Goal: Task Accomplishment & Management: Manage account settings

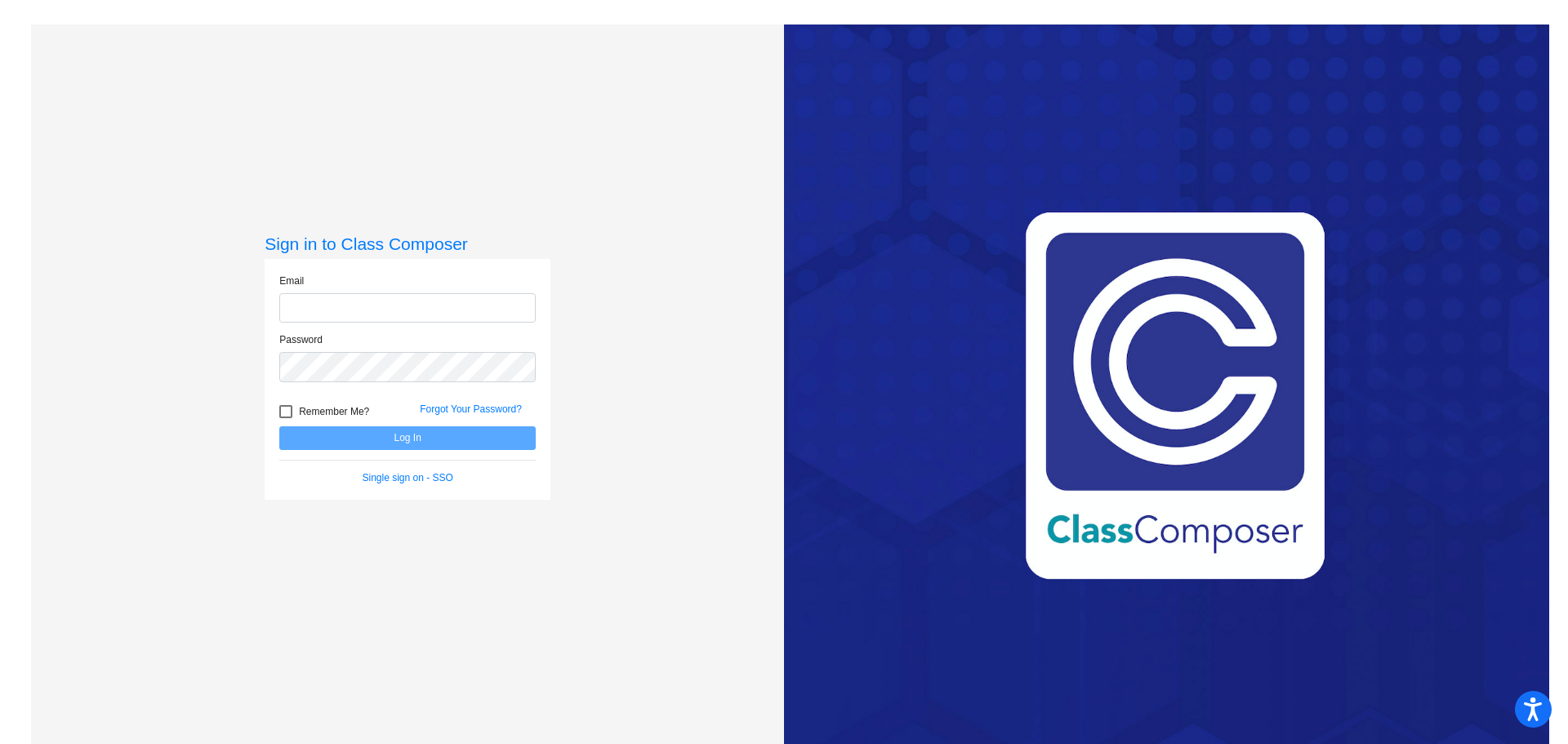
type input "[PERSON_NAME][EMAIL_ADDRESS][DOMAIN_NAME]"
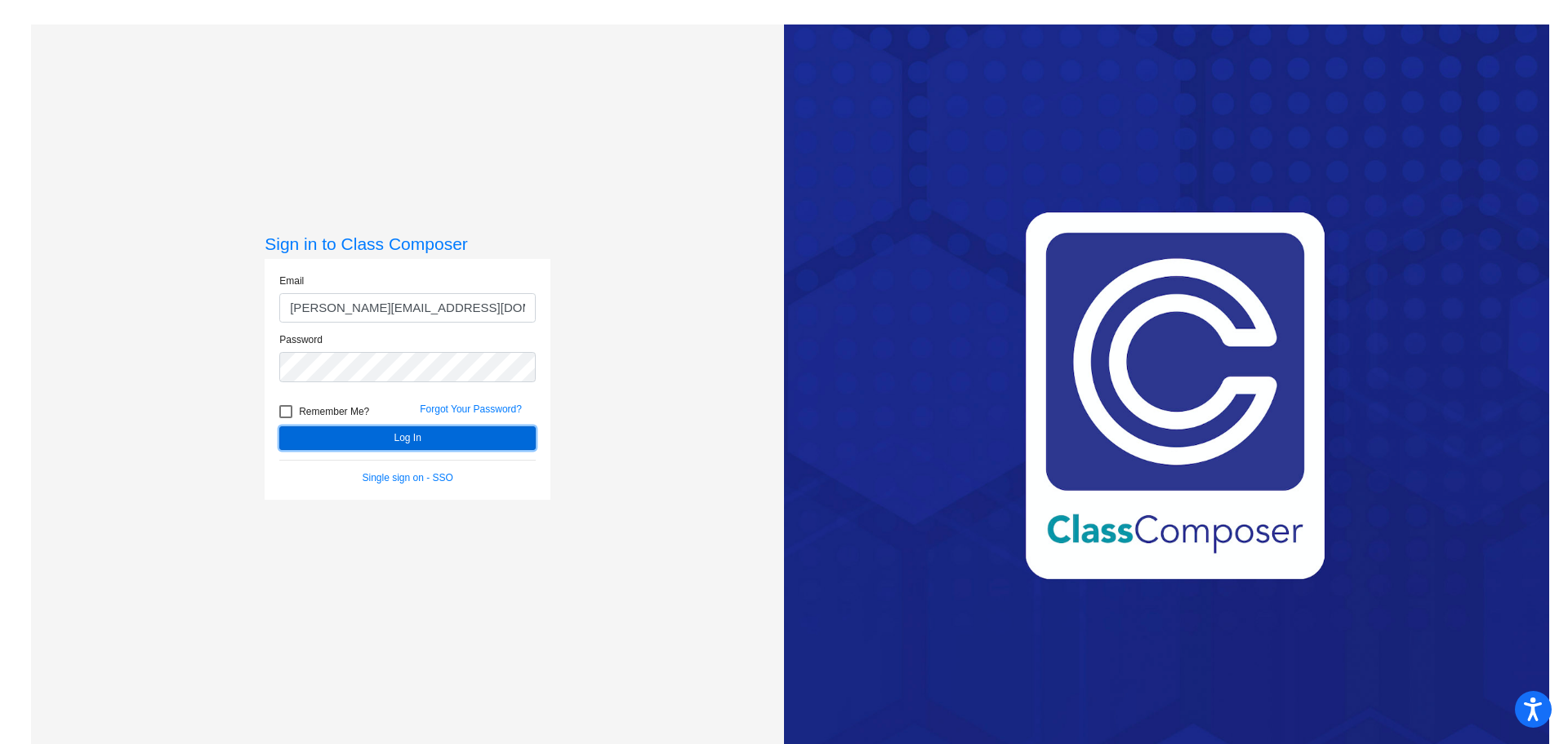
click at [492, 442] on button "Log In" at bounding box center [407, 439] width 257 height 23
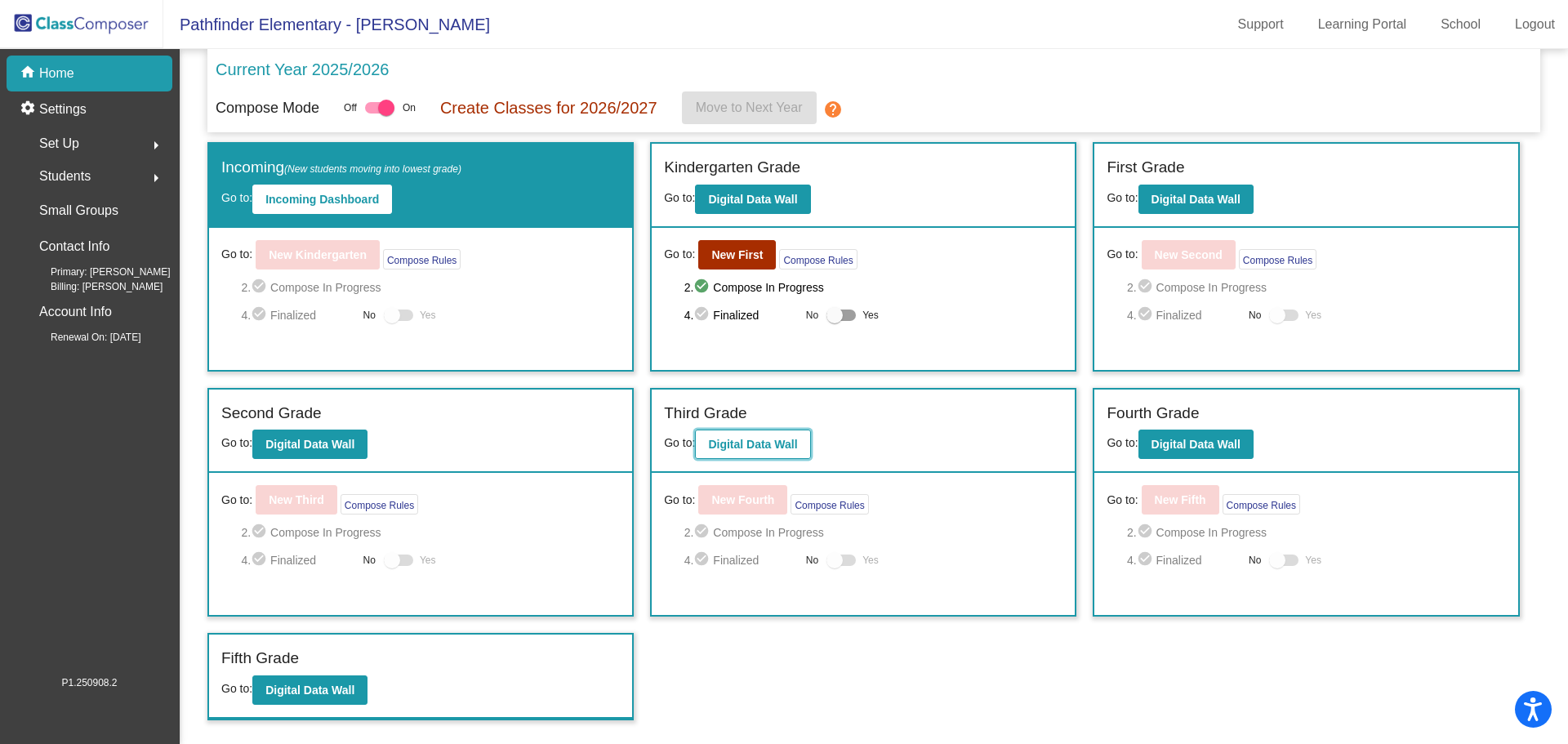
click at [759, 445] on b "Digital Data Wall" at bounding box center [752, 443] width 89 height 13
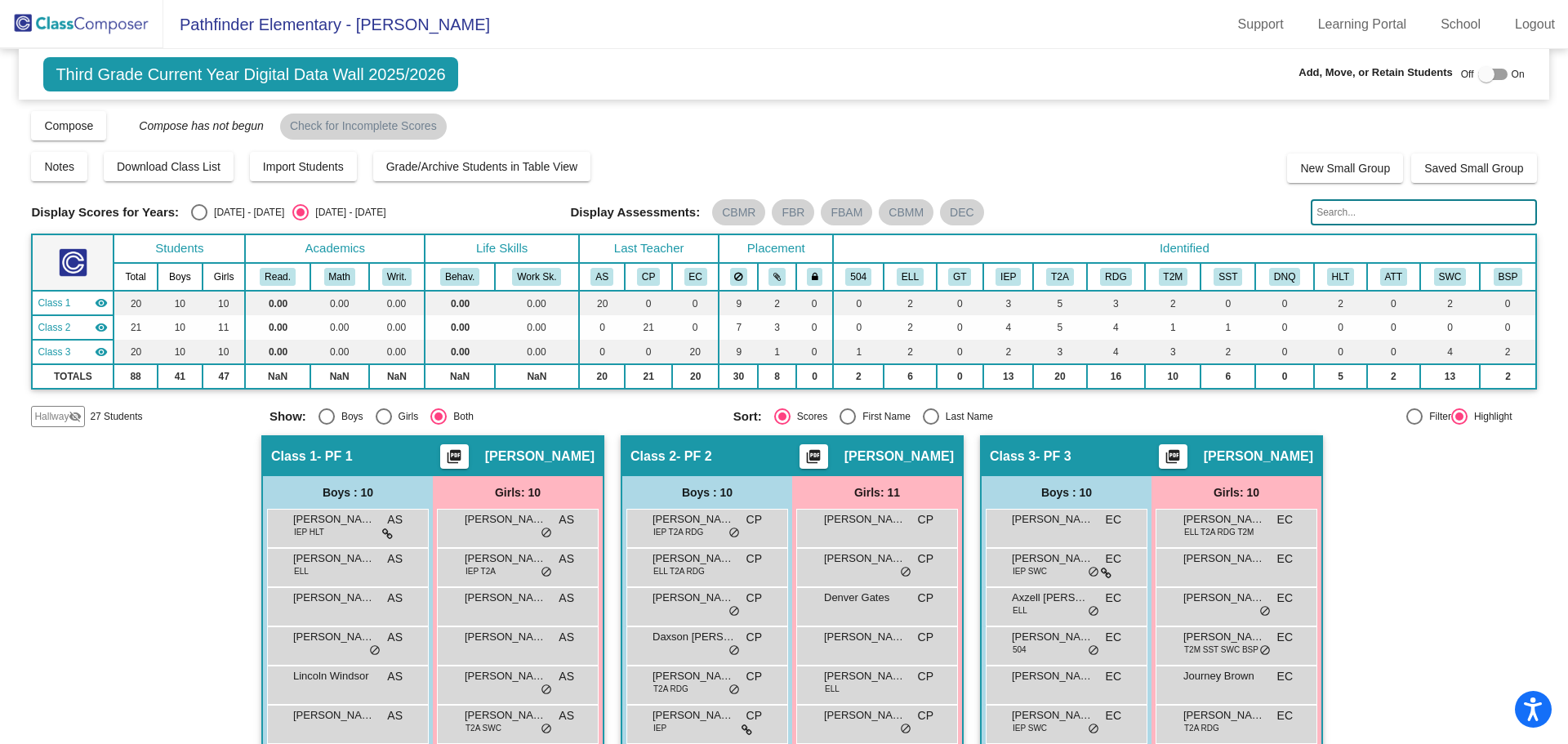
click at [1424, 218] on input "text" at bounding box center [1424, 212] width 226 height 26
type input "alzu"
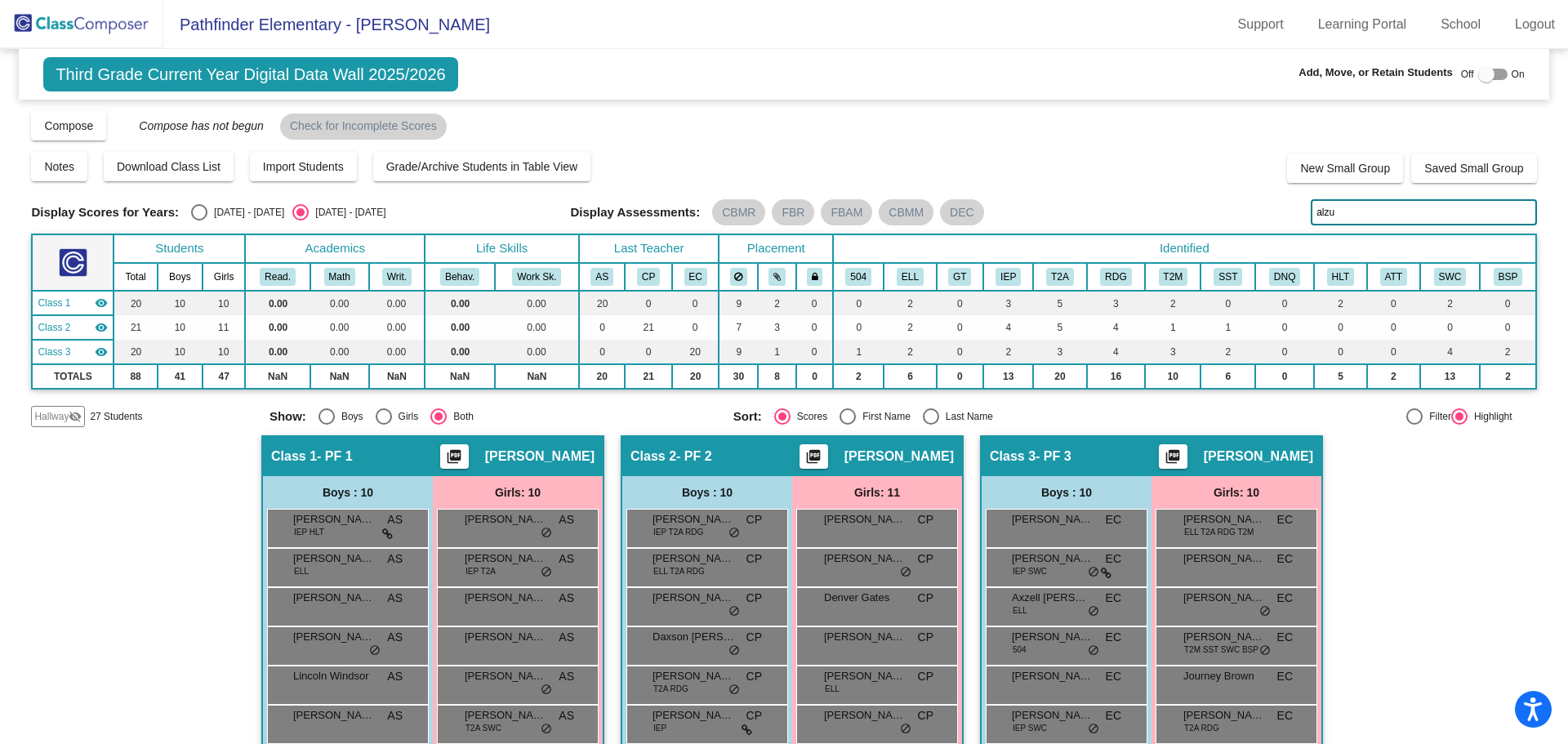
click at [48, 414] on span "Hallway" at bounding box center [51, 416] width 34 height 15
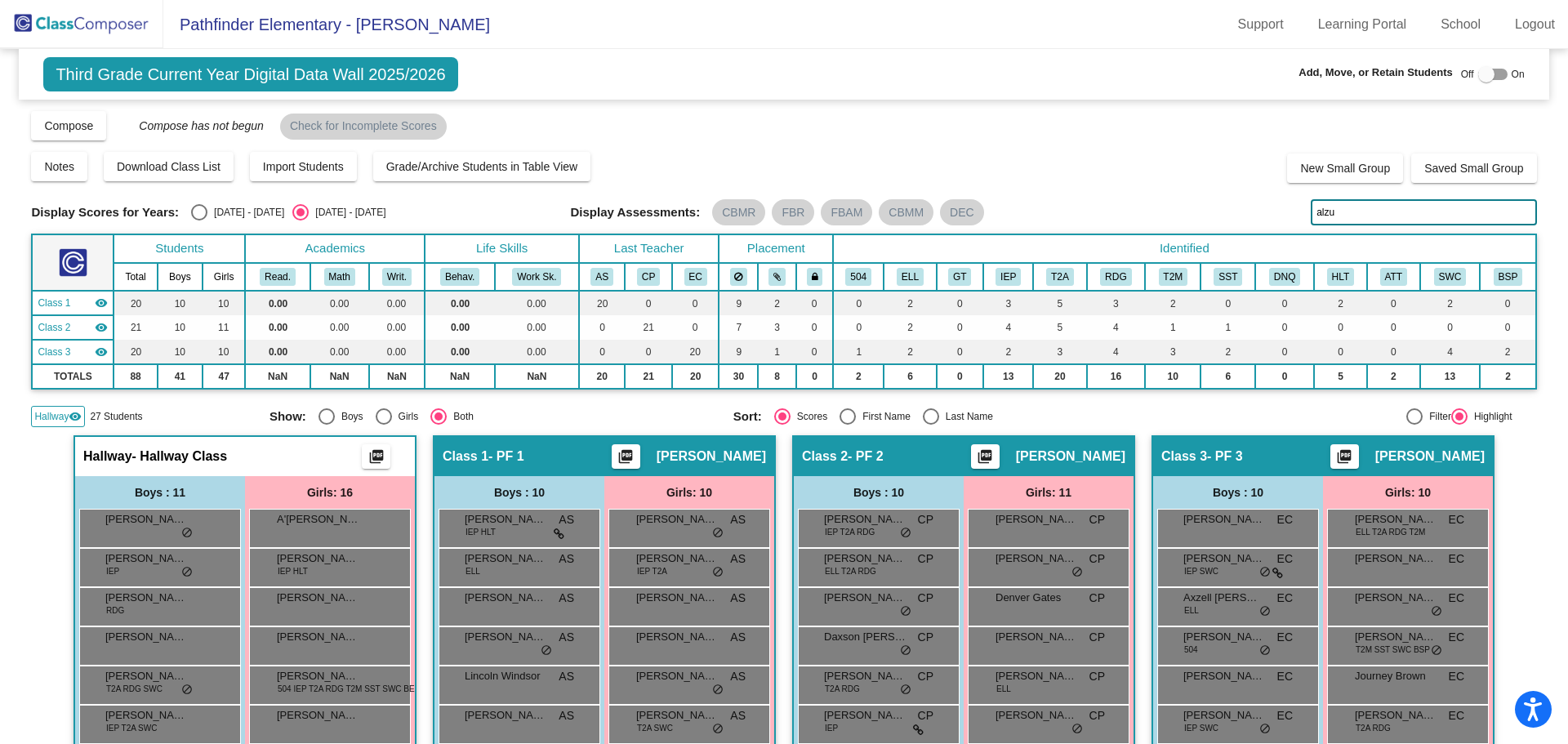
click at [30, 23] on img at bounding box center [82, 24] width 163 height 49
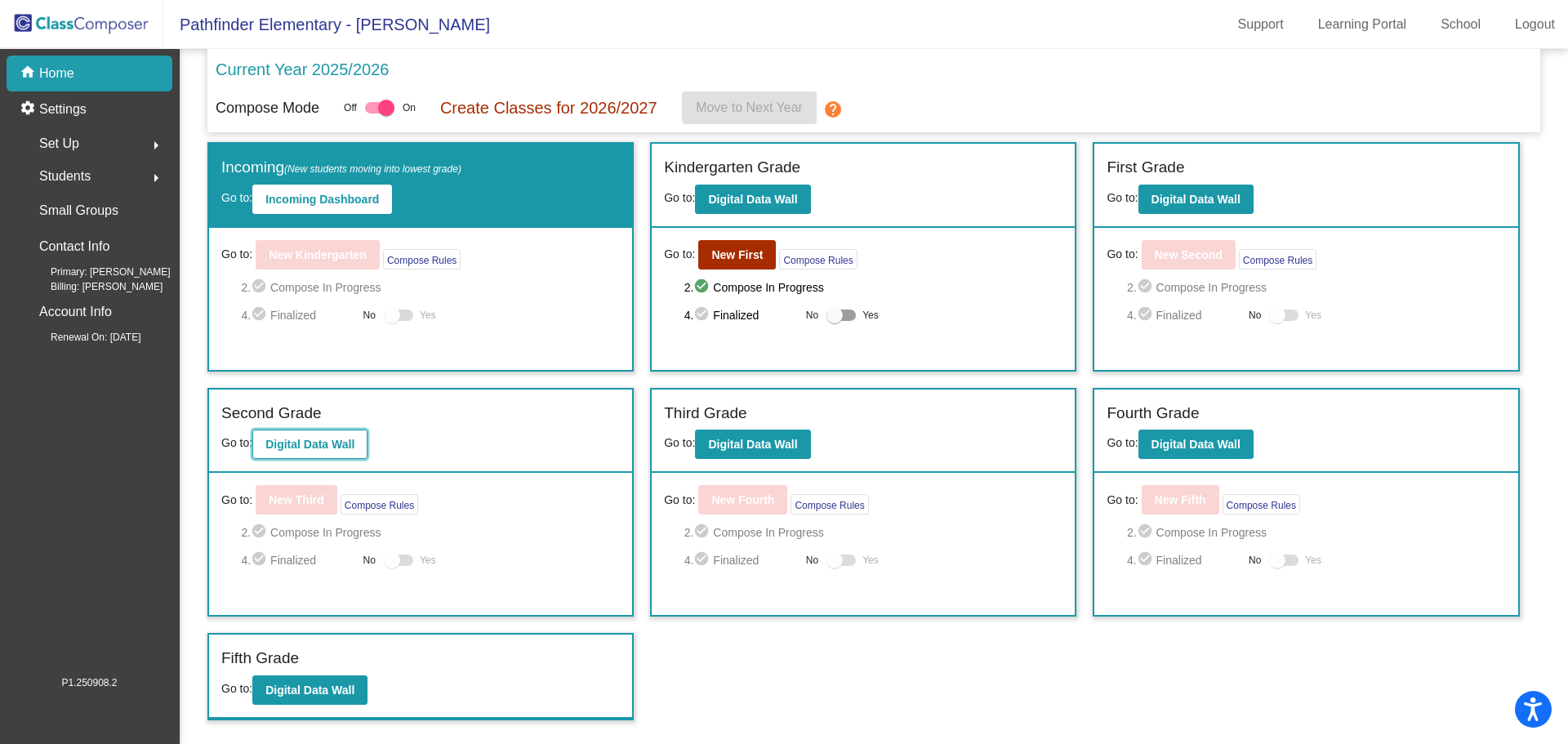
click at [305, 447] on b "Digital Data Wall" at bounding box center [310, 443] width 89 height 13
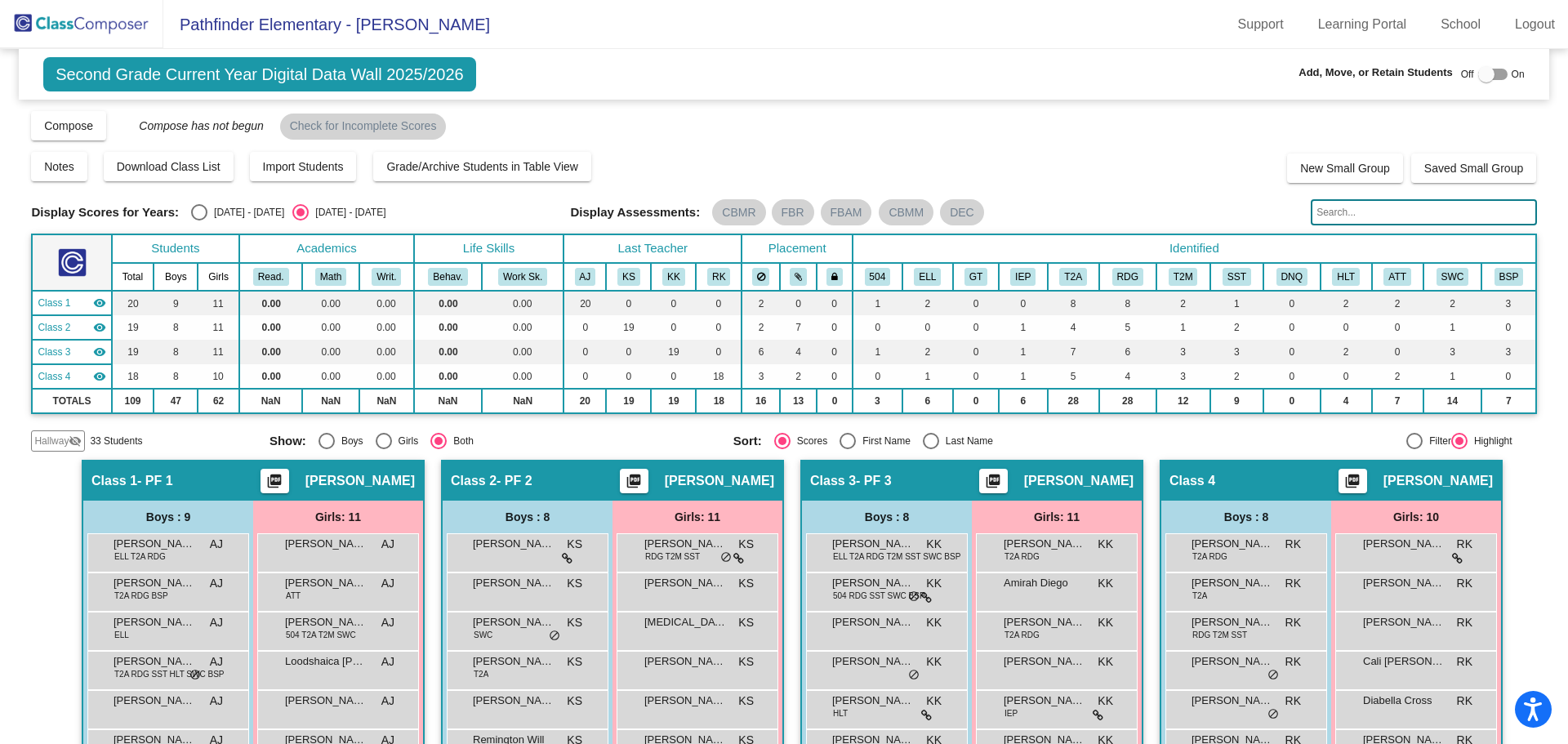
click at [52, 447] on span "Hallway" at bounding box center [51, 441] width 34 height 15
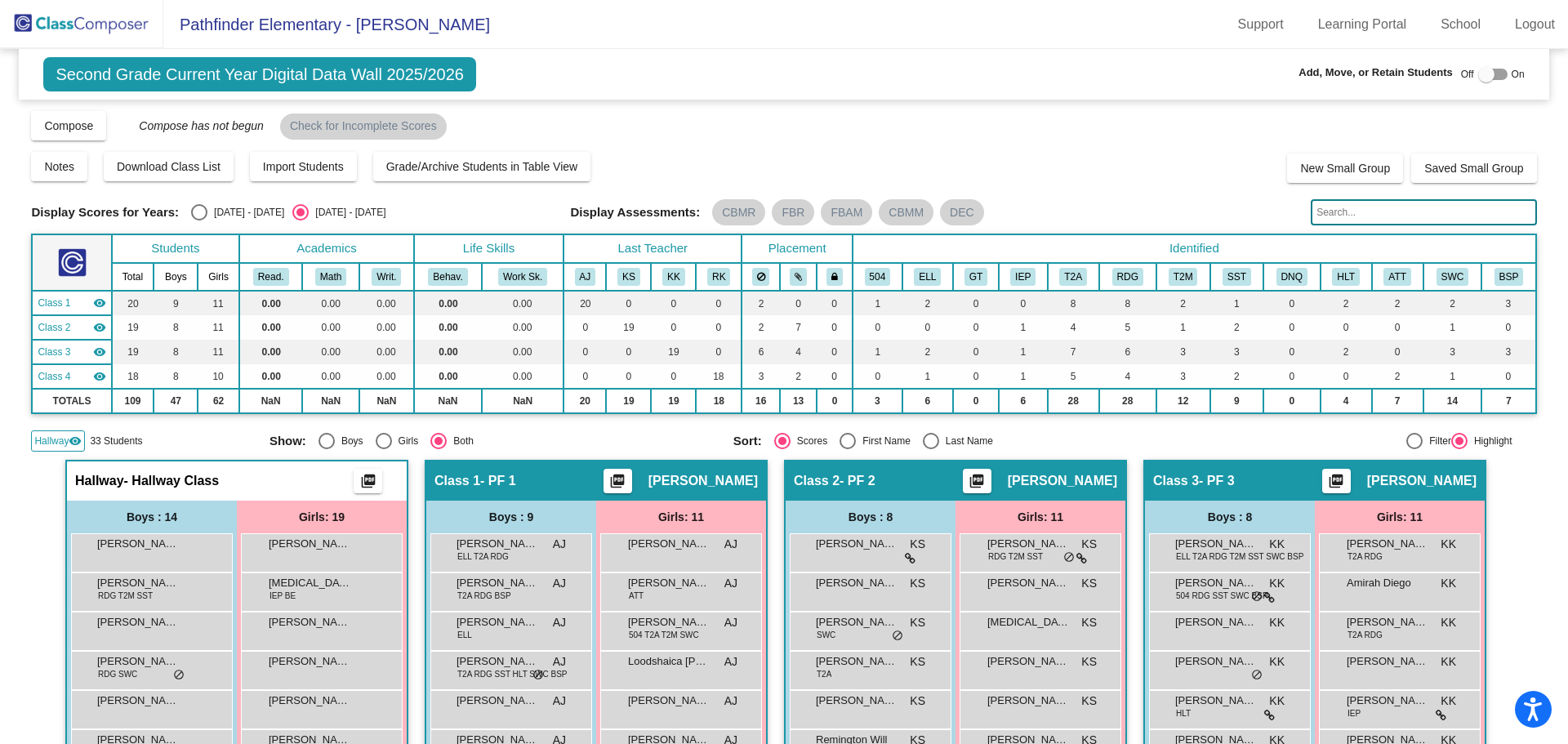
click at [1378, 212] on input "text" at bounding box center [1424, 212] width 226 height 26
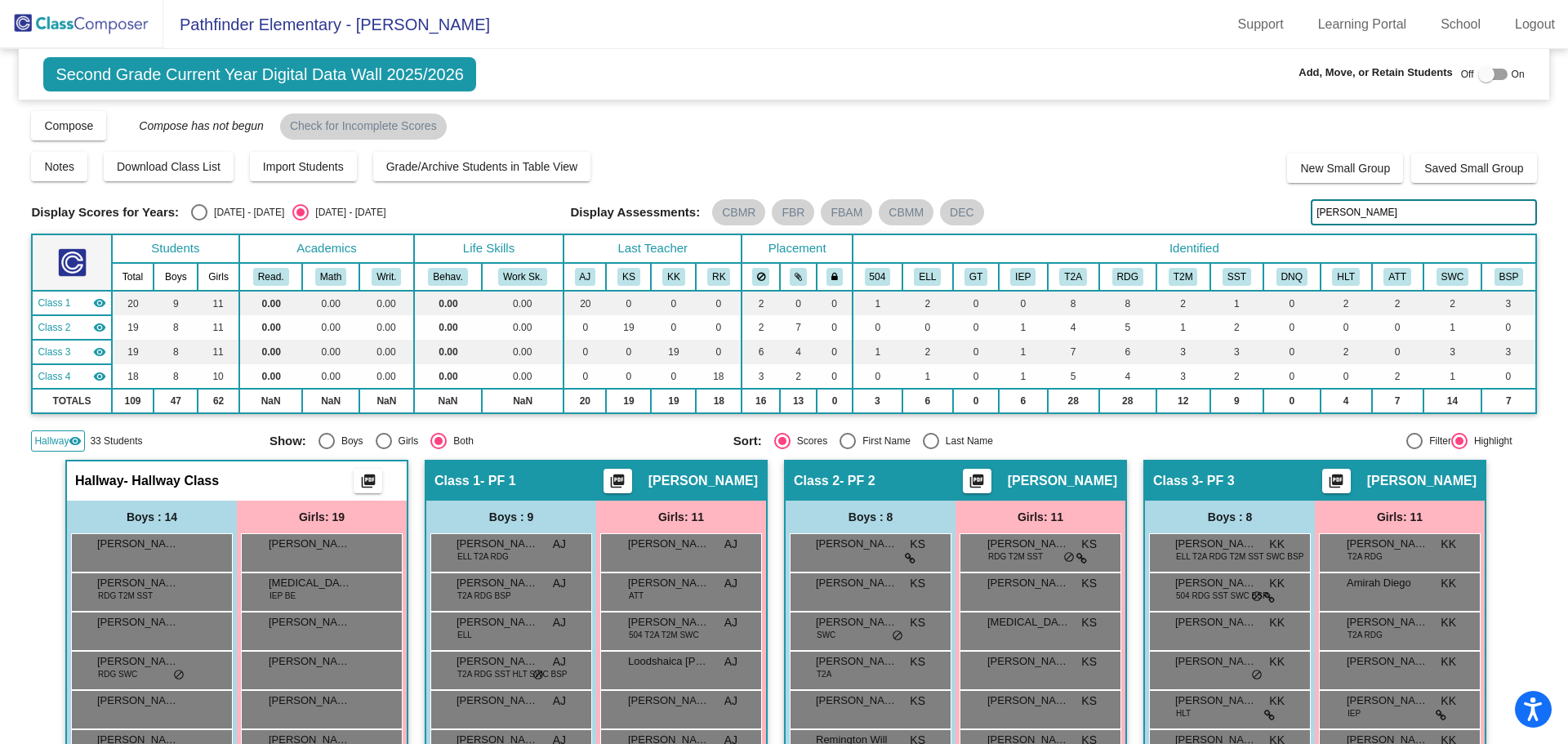
type input "[PERSON_NAME]"
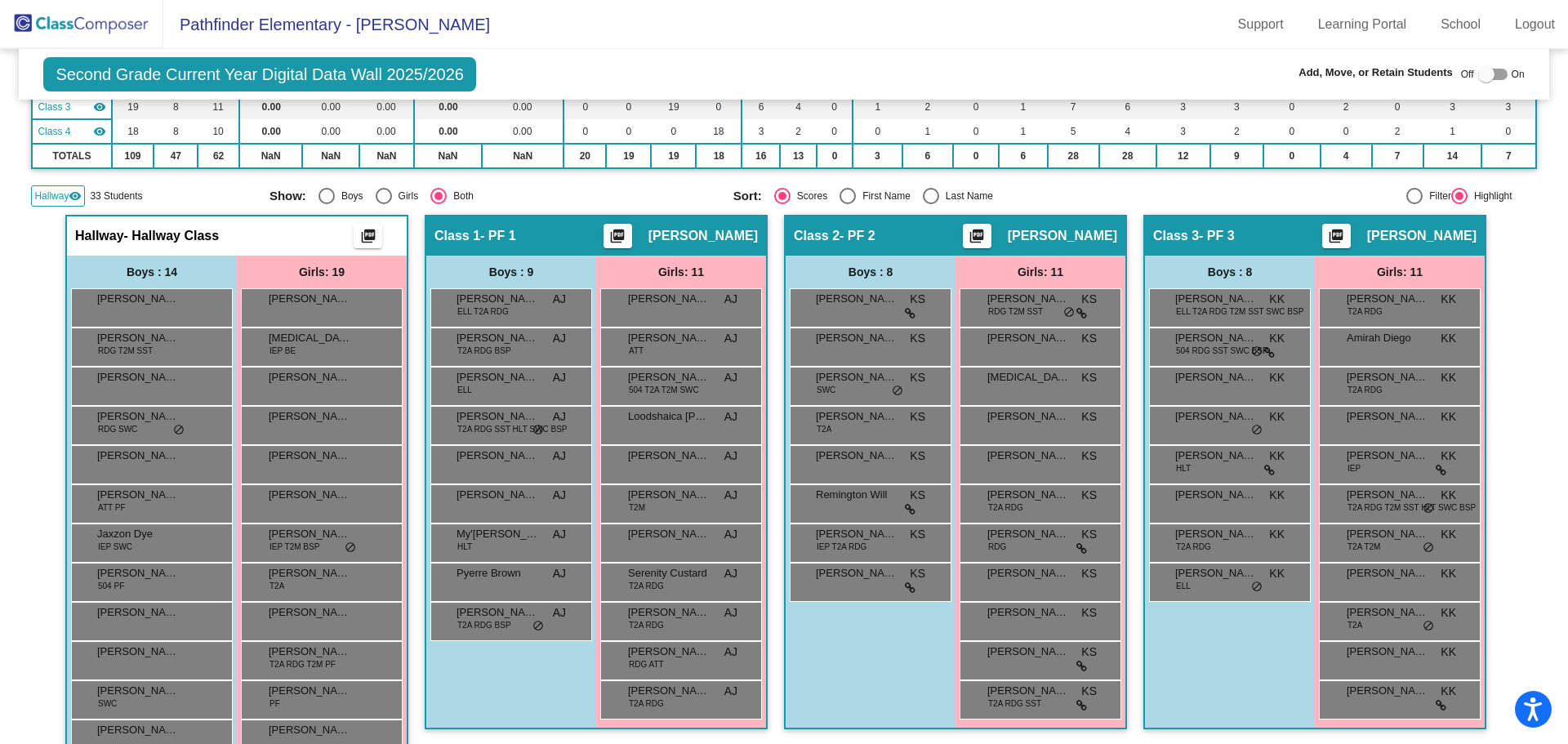
scroll to position [163, 0]
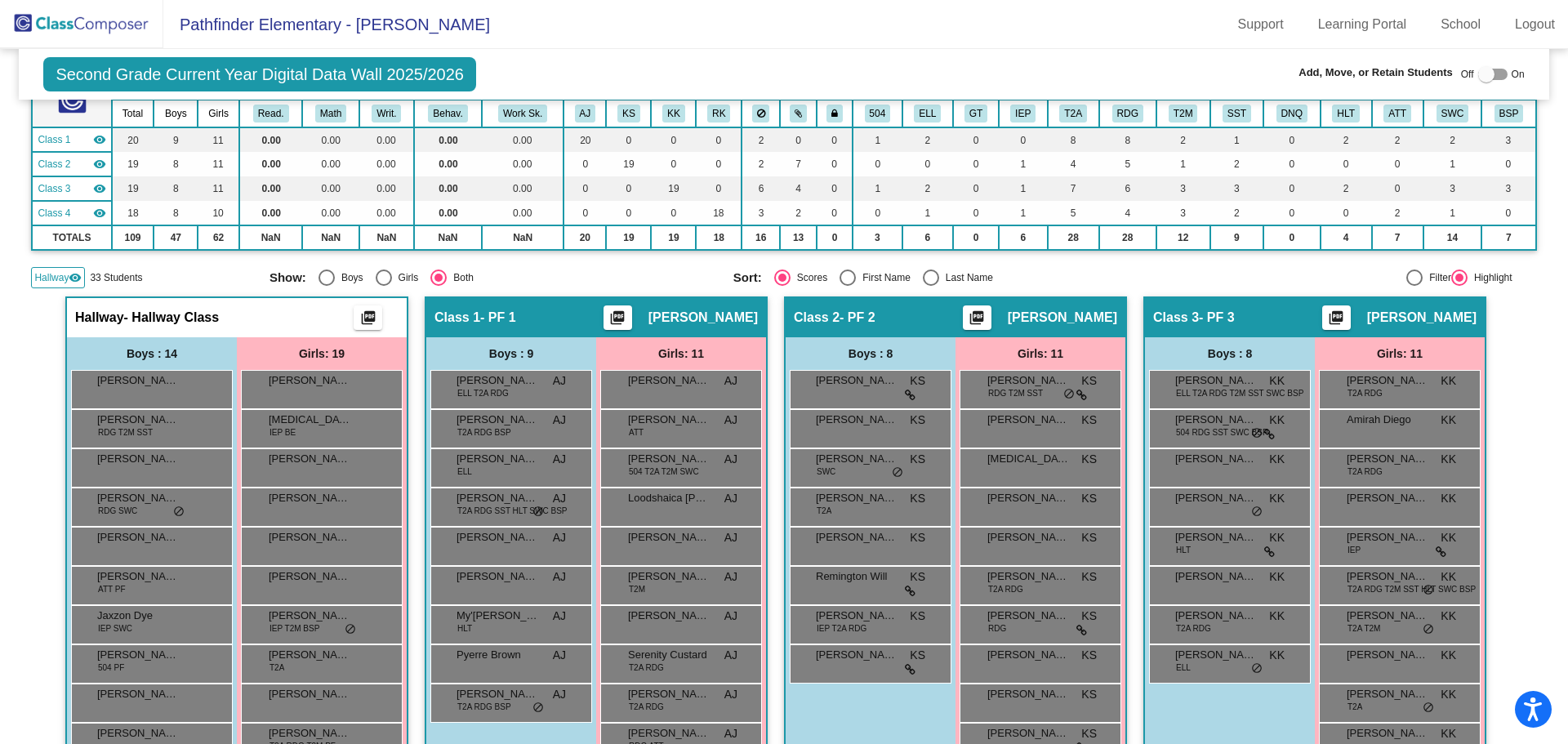
click at [36, 13] on img at bounding box center [82, 24] width 163 height 49
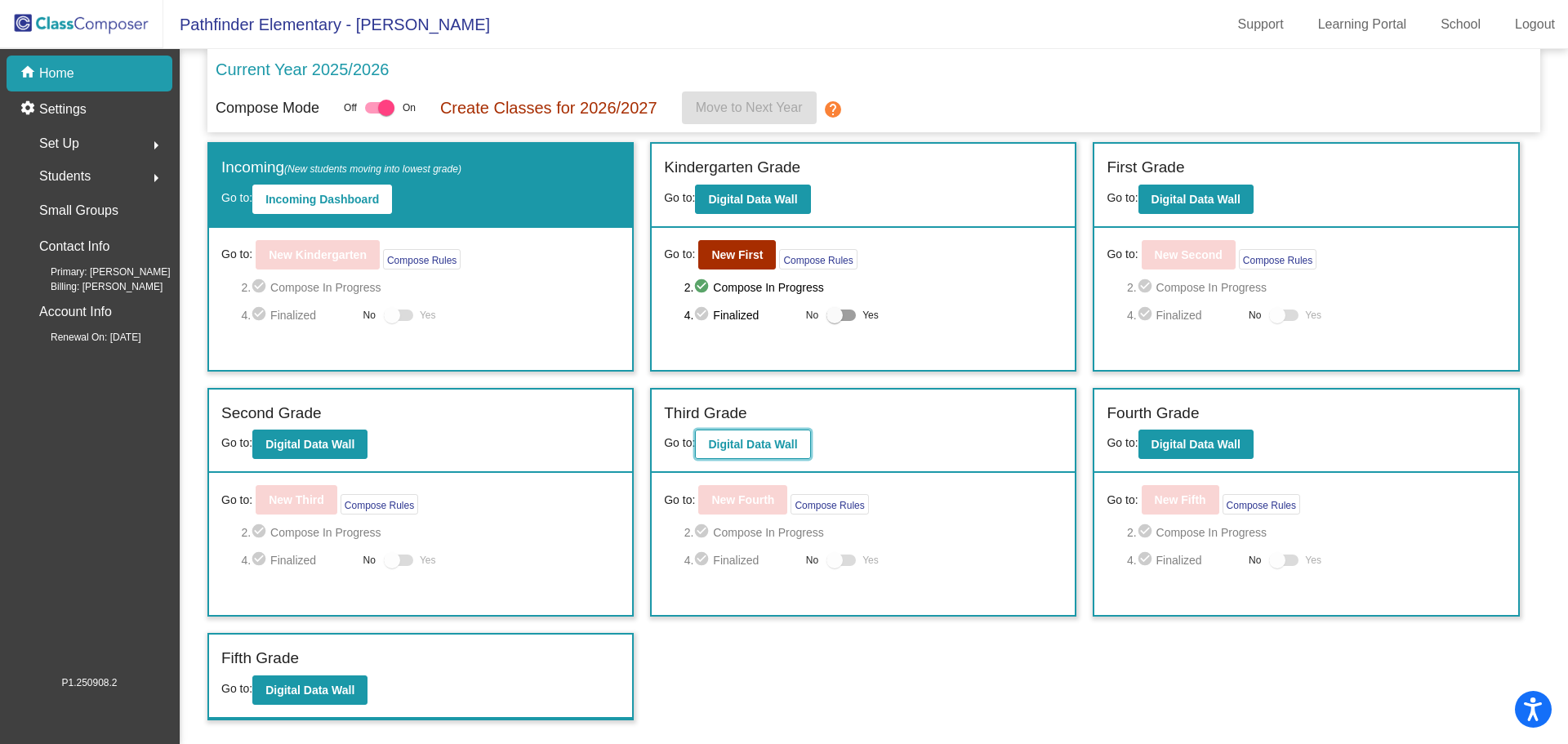
click at [770, 444] on b "Digital Data Wall" at bounding box center [752, 443] width 89 height 13
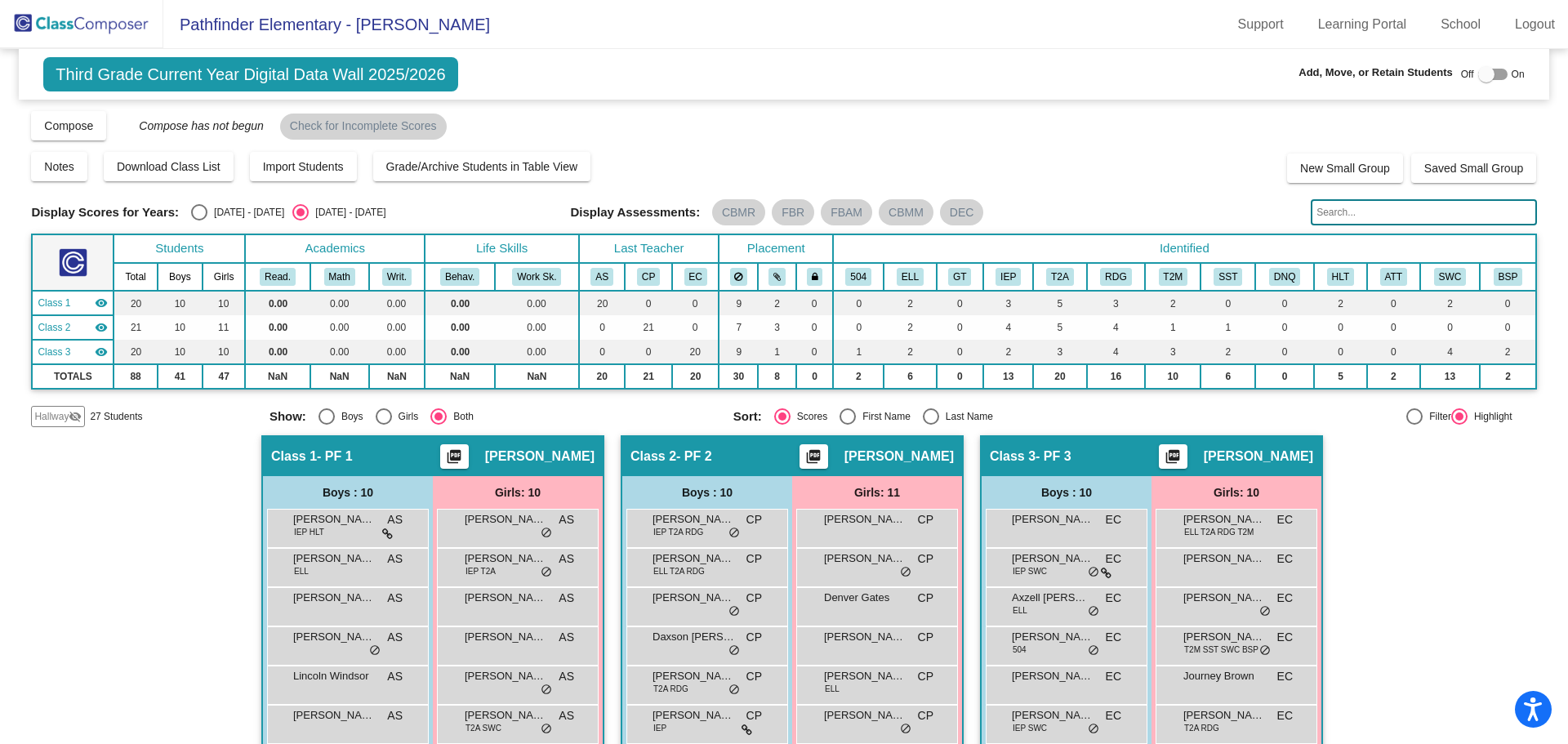
click at [1368, 204] on input "text" at bounding box center [1424, 212] width 226 height 26
type input "[PERSON_NAME]"
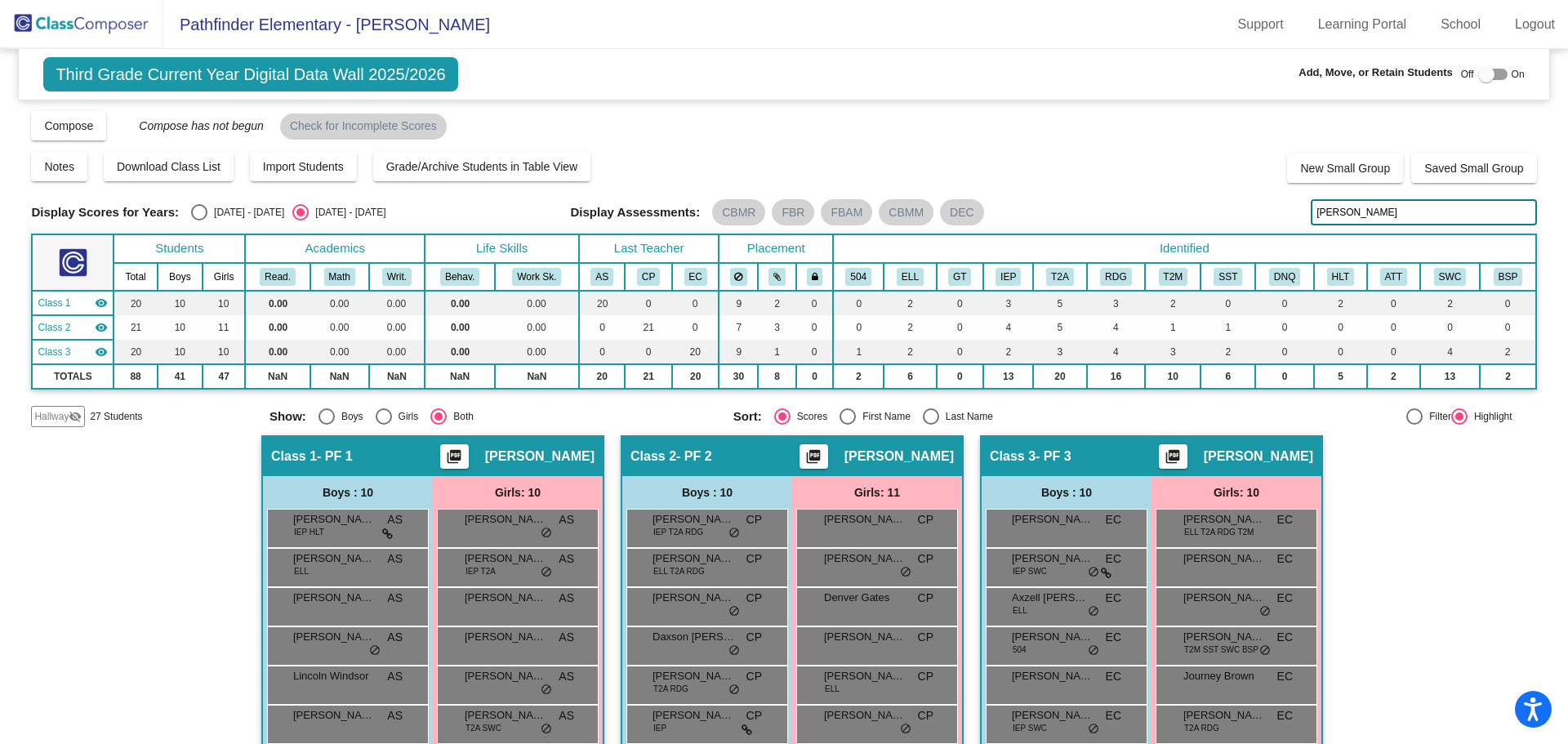
click at [62, 419] on span "Hallway" at bounding box center [51, 416] width 34 height 15
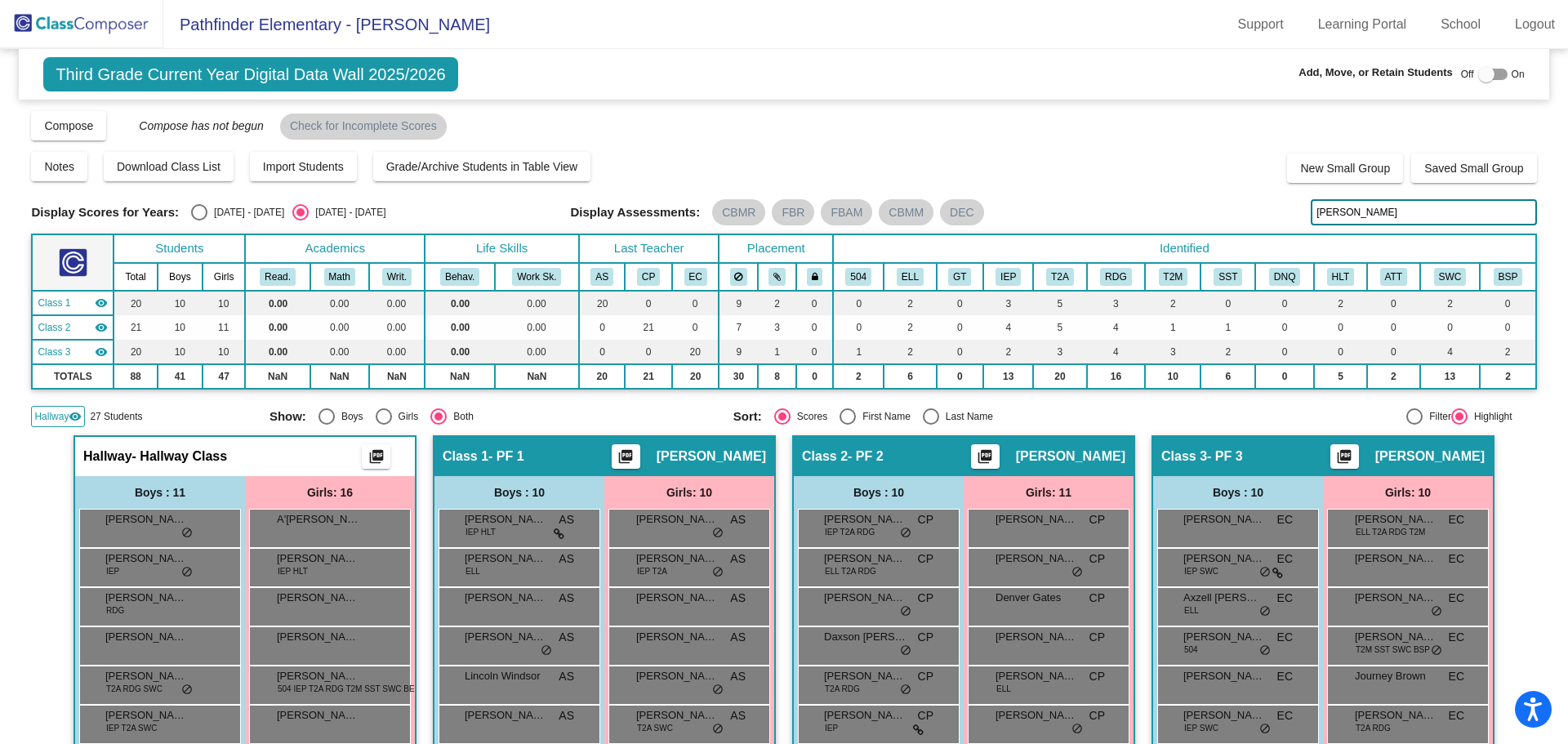
click at [27, 43] on img at bounding box center [82, 24] width 163 height 49
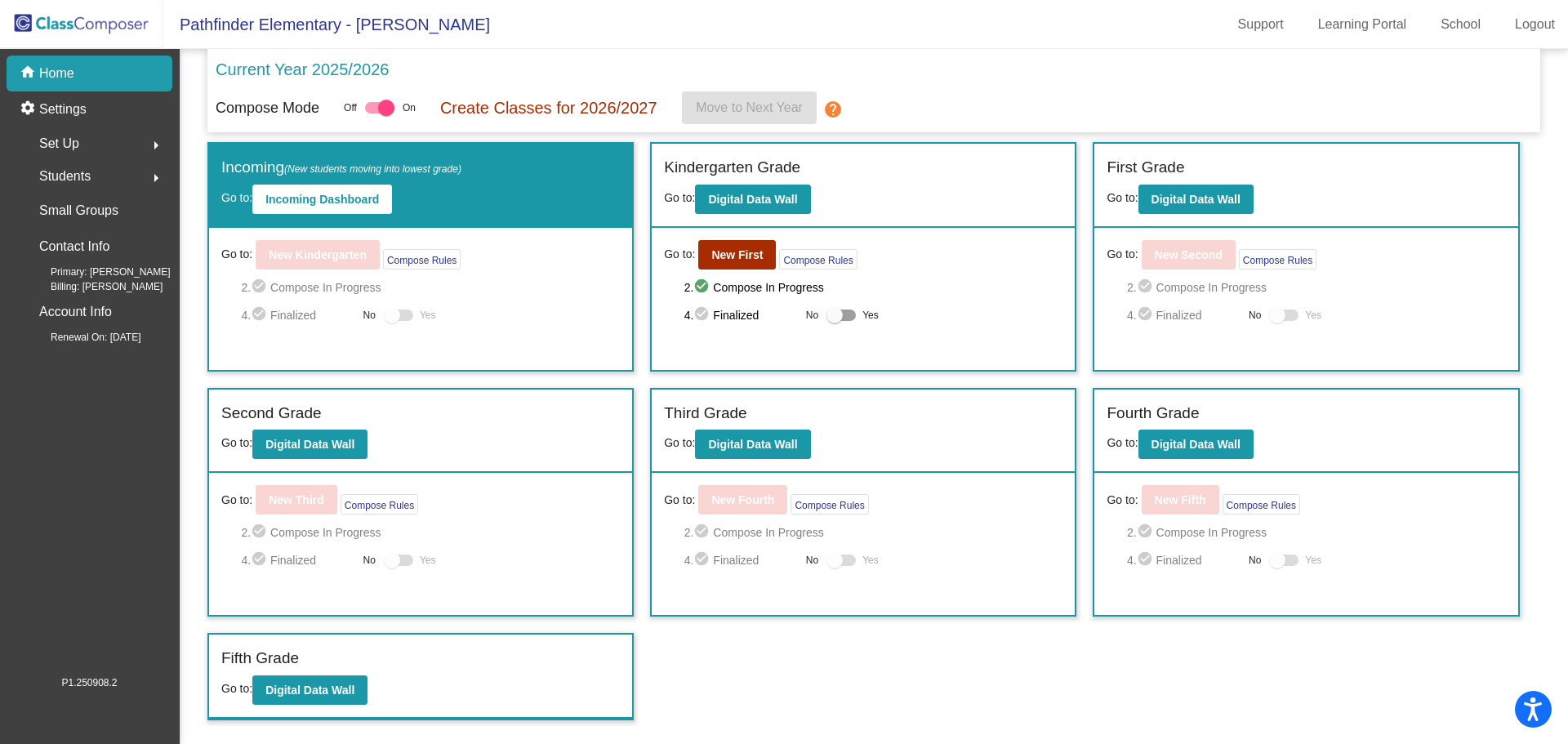
click at [37, 182] on div "Students arrow_right" at bounding box center [94, 177] width 156 height 33
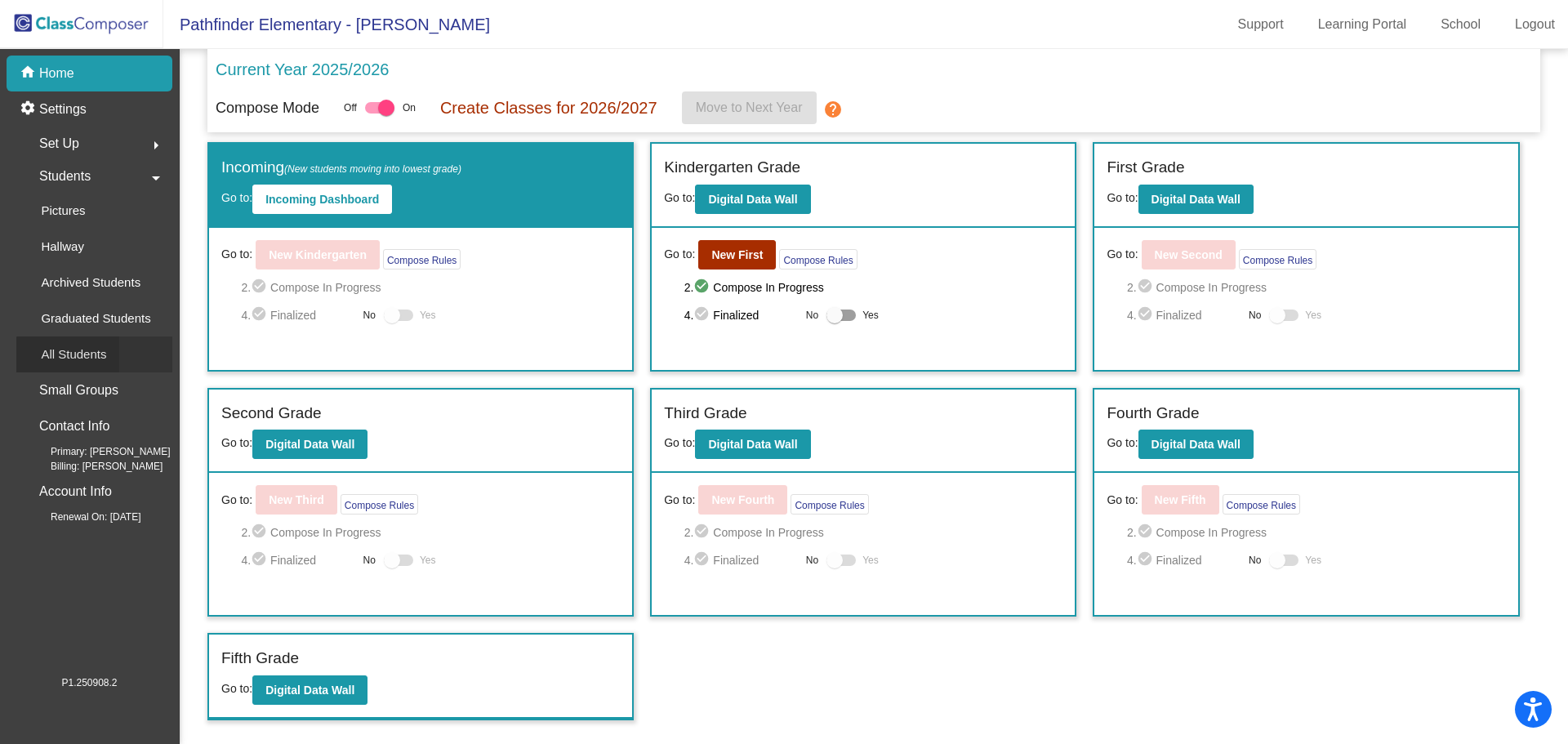
click at [105, 356] on p "All Students" at bounding box center [73, 355] width 65 height 19
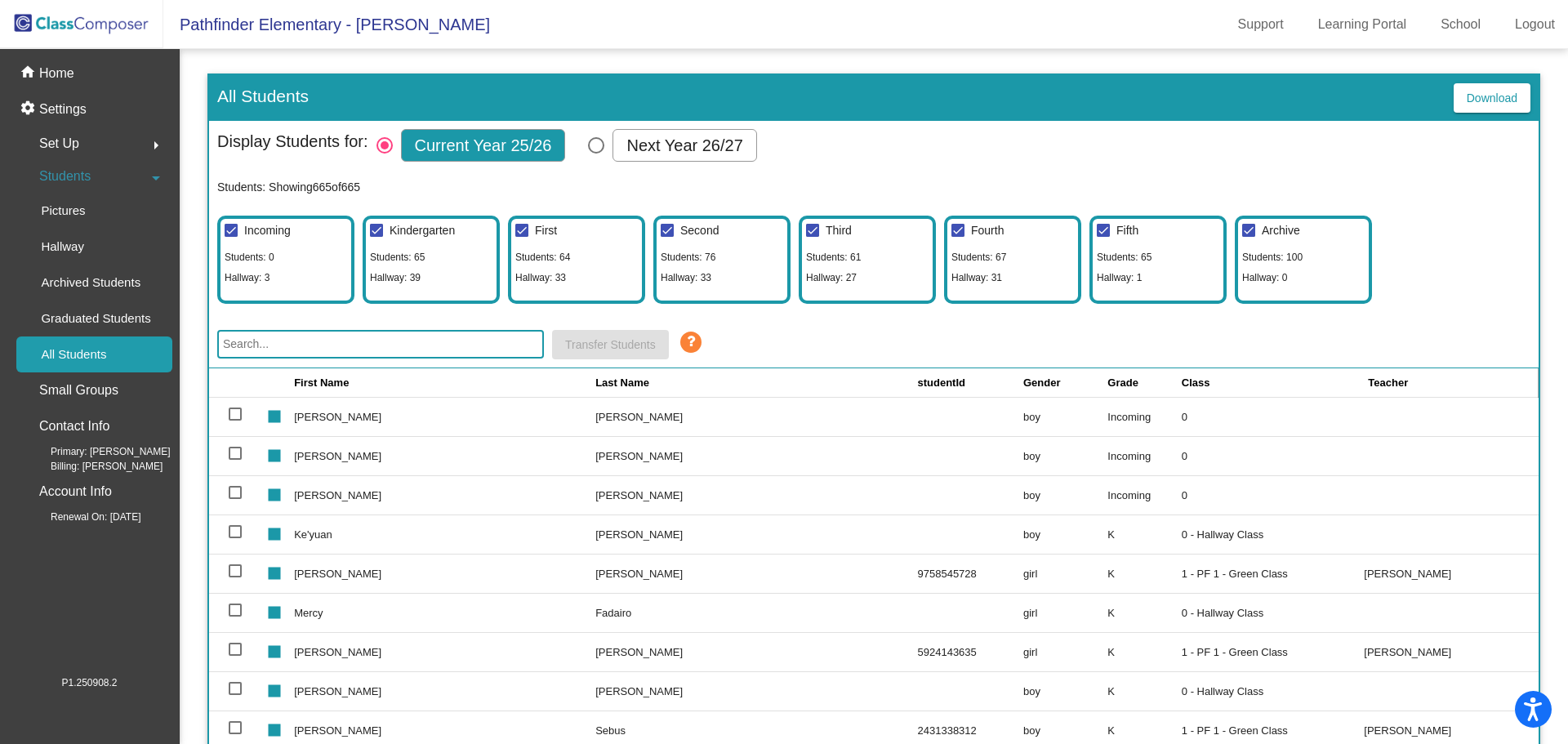
click at [306, 349] on input "text" at bounding box center [381, 343] width 327 height 28
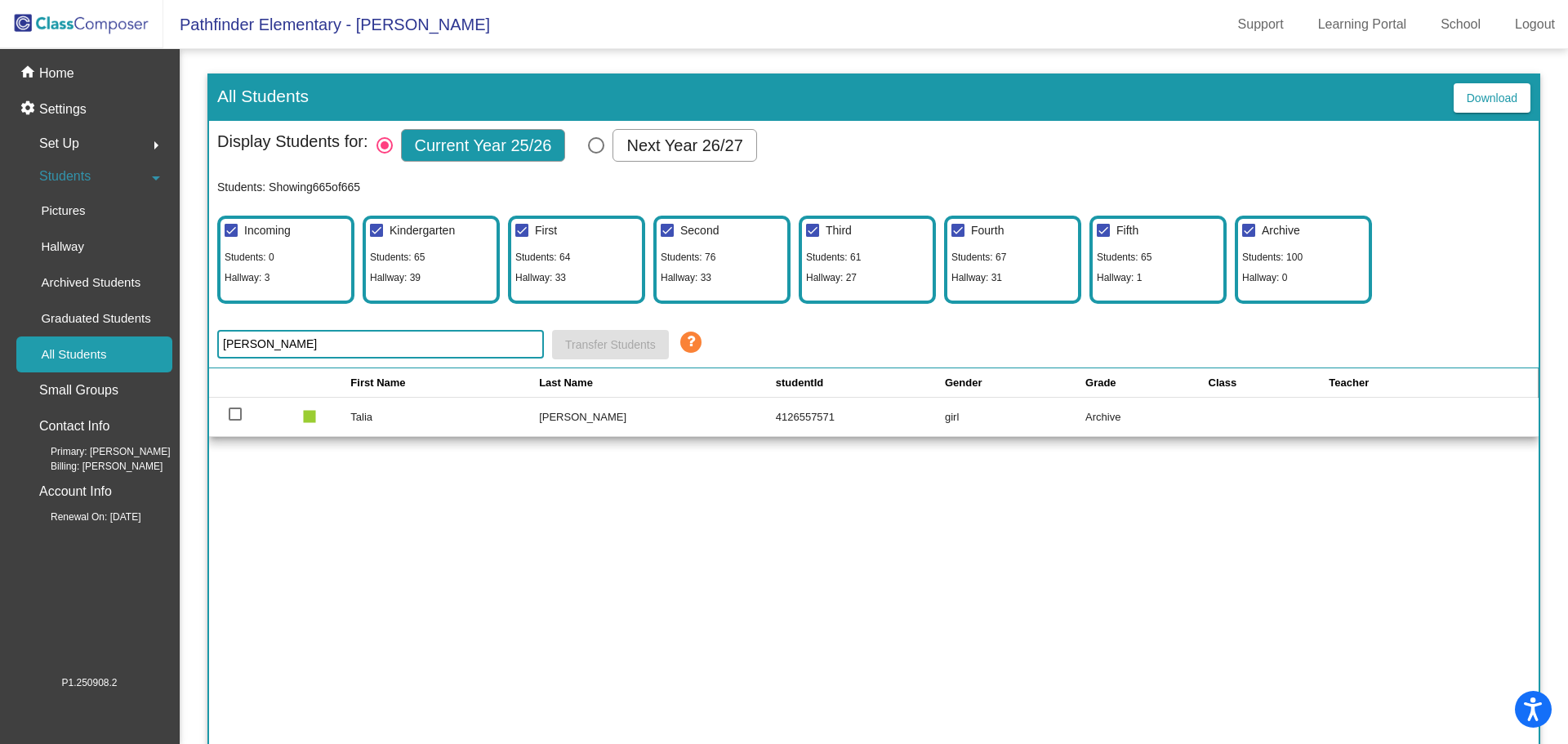
type input "[PERSON_NAME]"
click at [238, 415] on div at bounding box center [234, 413] width 13 height 13
click at [235, 421] on input "select row 587" at bounding box center [234, 421] width 1 height 1
checkbox input "true"
click at [714, 493] on div "First Name Last Name studentId Gender Grade Class Teacher stop [PERSON_NAME] bo…" at bounding box center [874, 573] width 1330 height 408
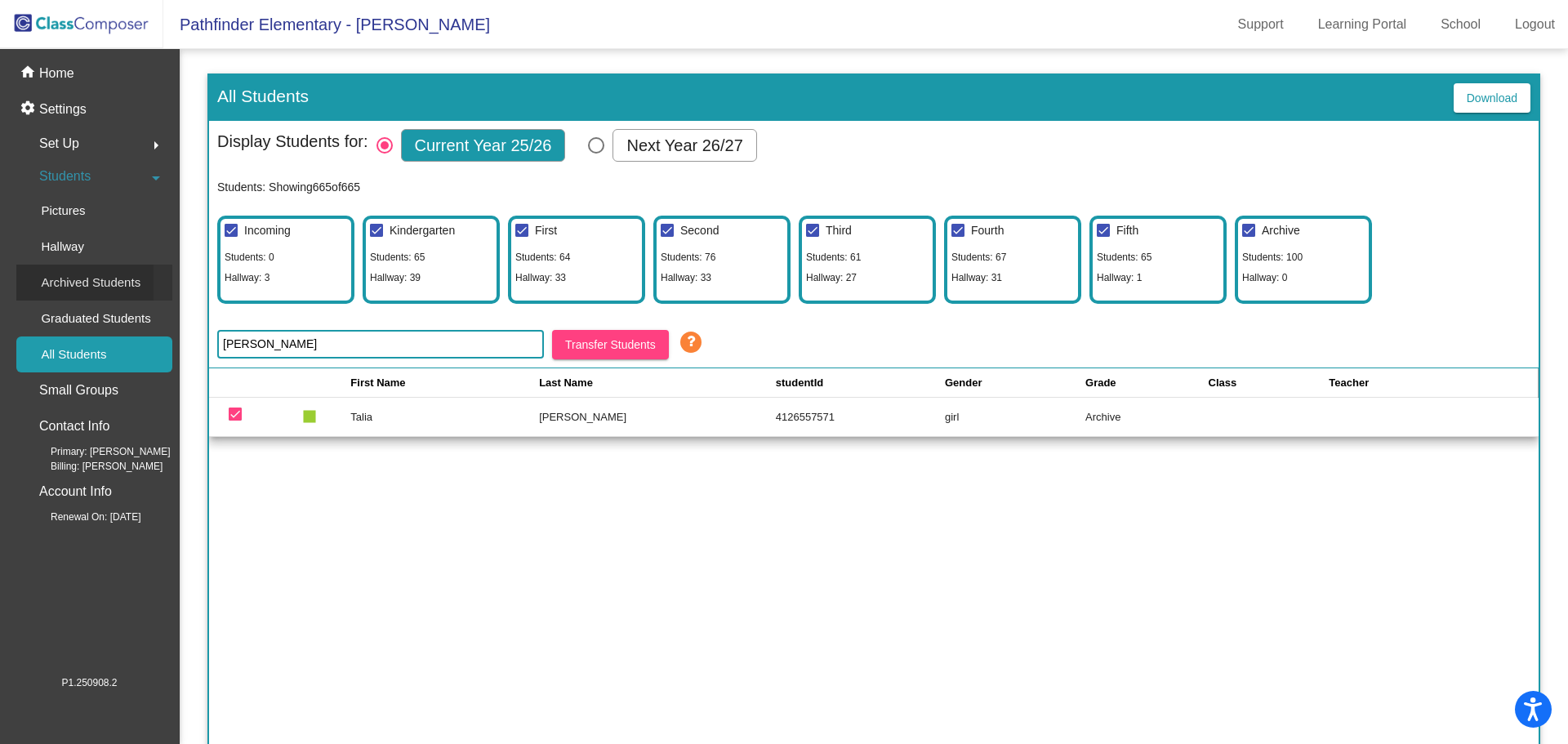
click at [99, 272] on div "Archived Students" at bounding box center [85, 282] width 137 height 36
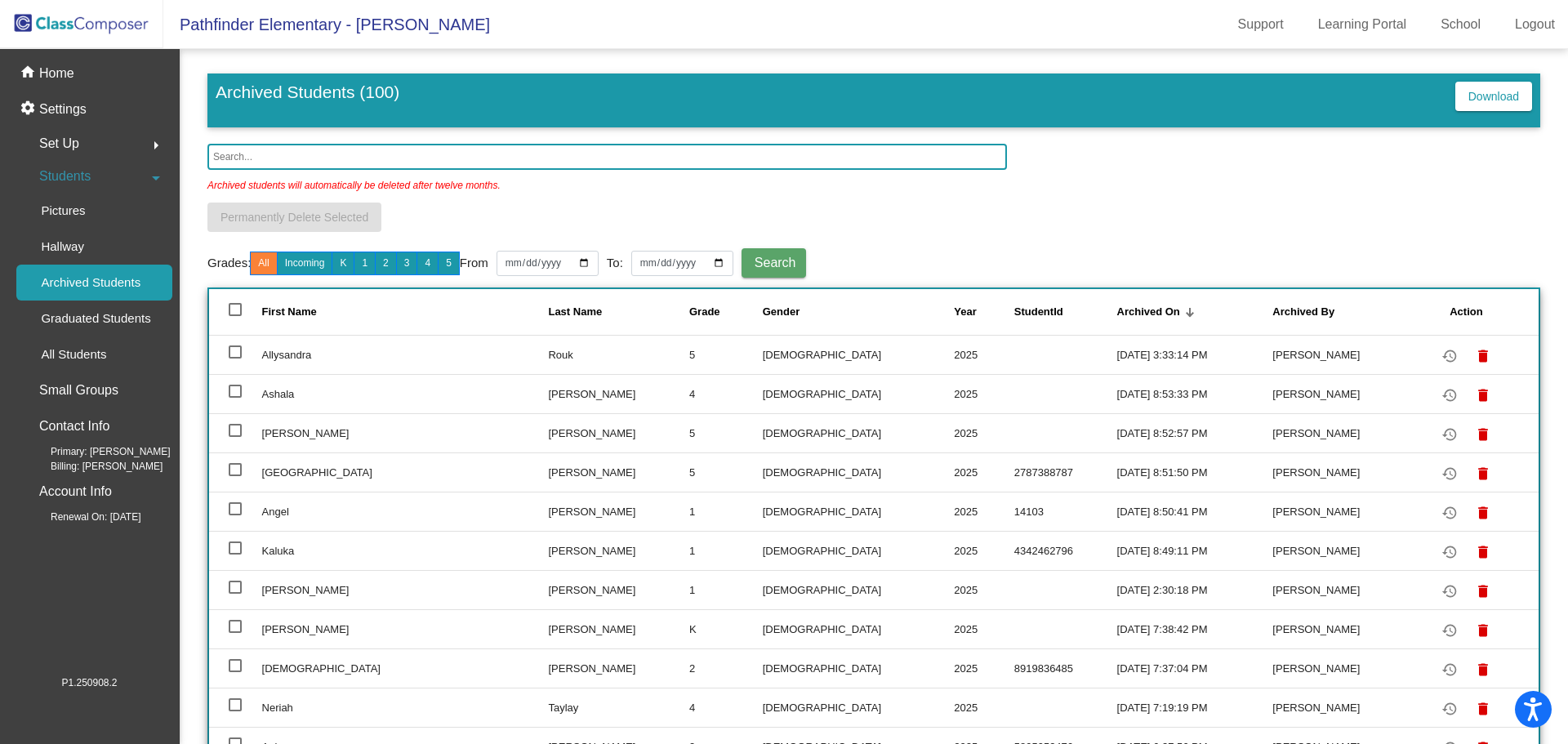
click at [422, 159] on input "text" at bounding box center [607, 157] width 800 height 26
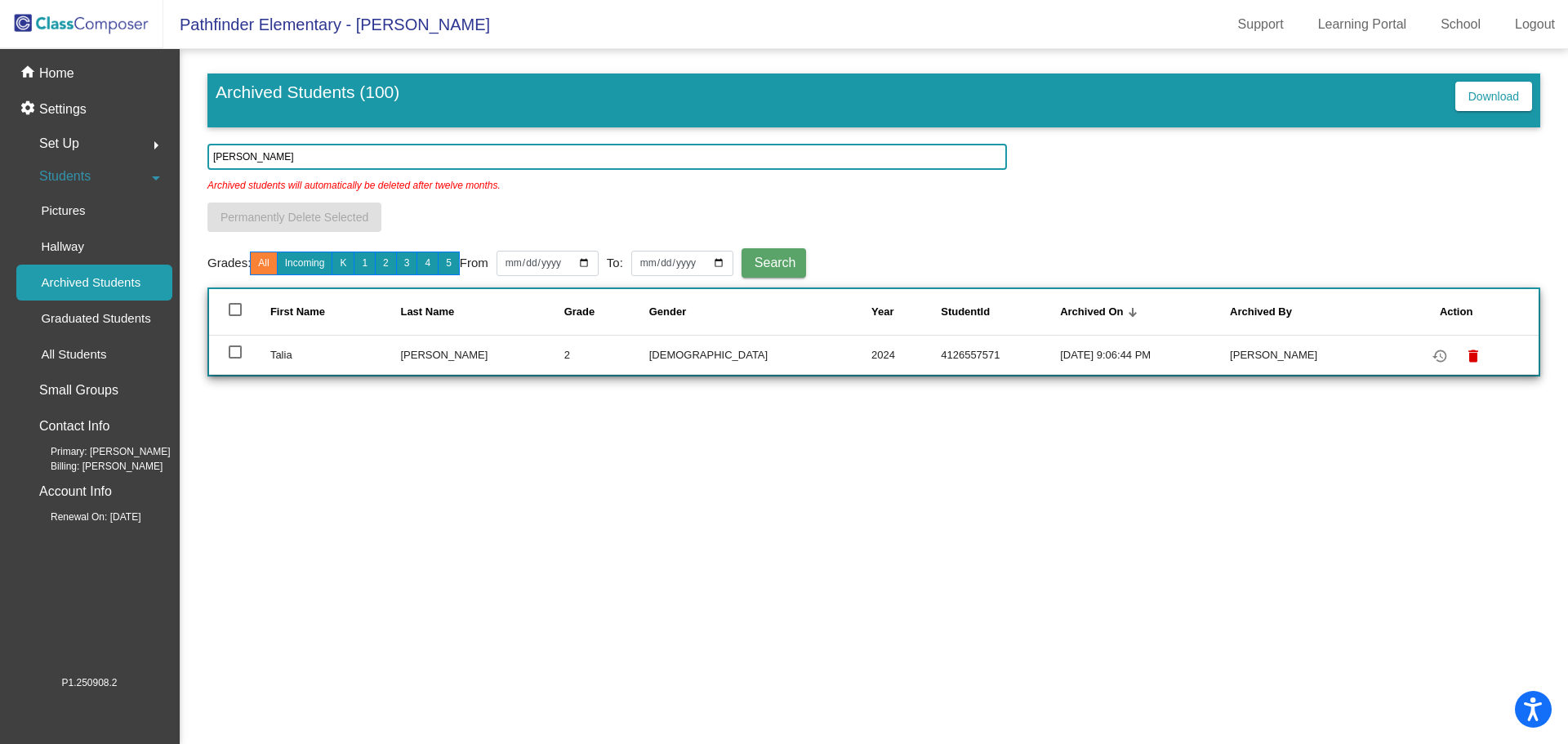
type input "[PERSON_NAME]"
click at [1433, 356] on mat-icon "restore" at bounding box center [1440, 356] width 19 height 19
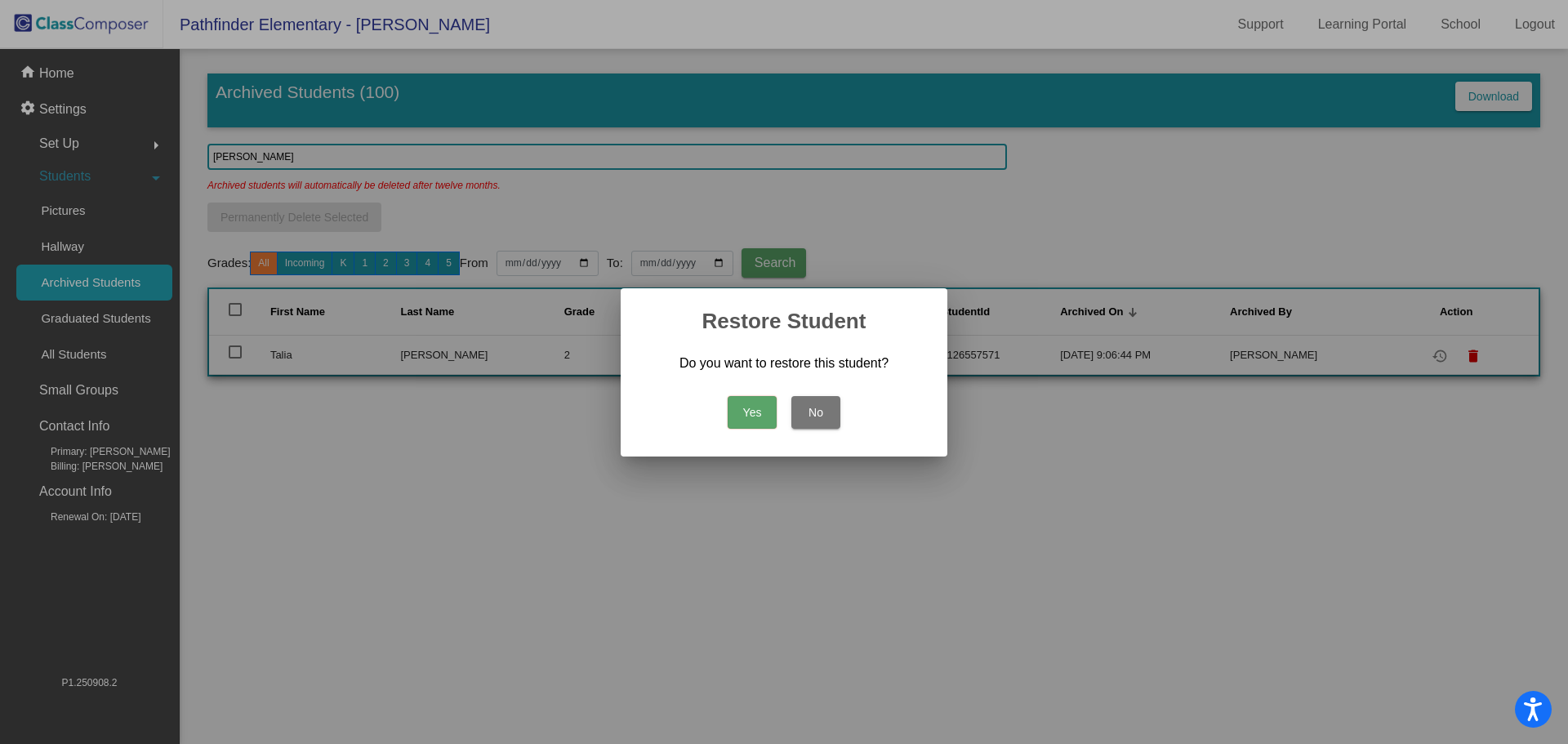
click at [769, 416] on button "Yes" at bounding box center [752, 413] width 49 height 33
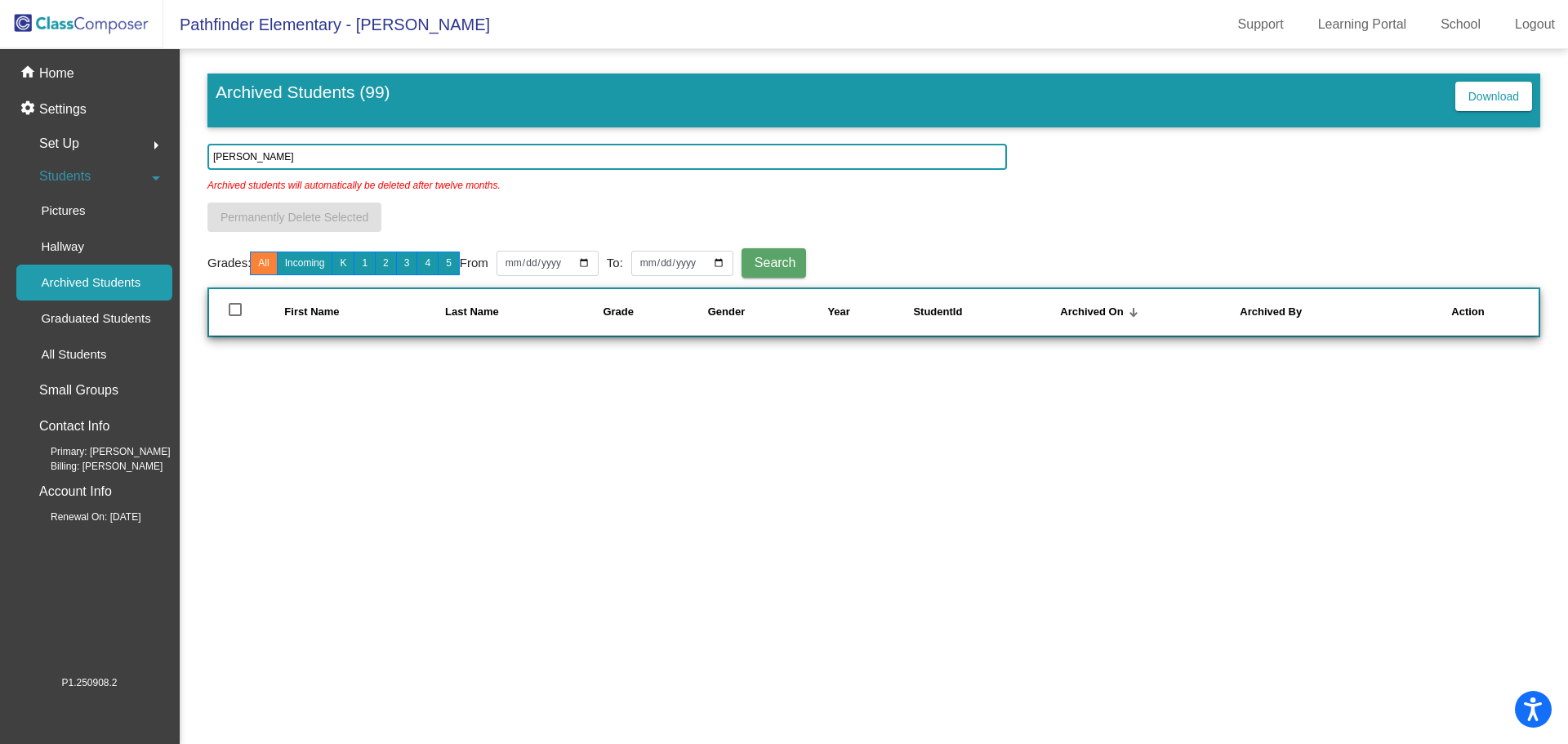
click at [76, 24] on img at bounding box center [82, 24] width 163 height 49
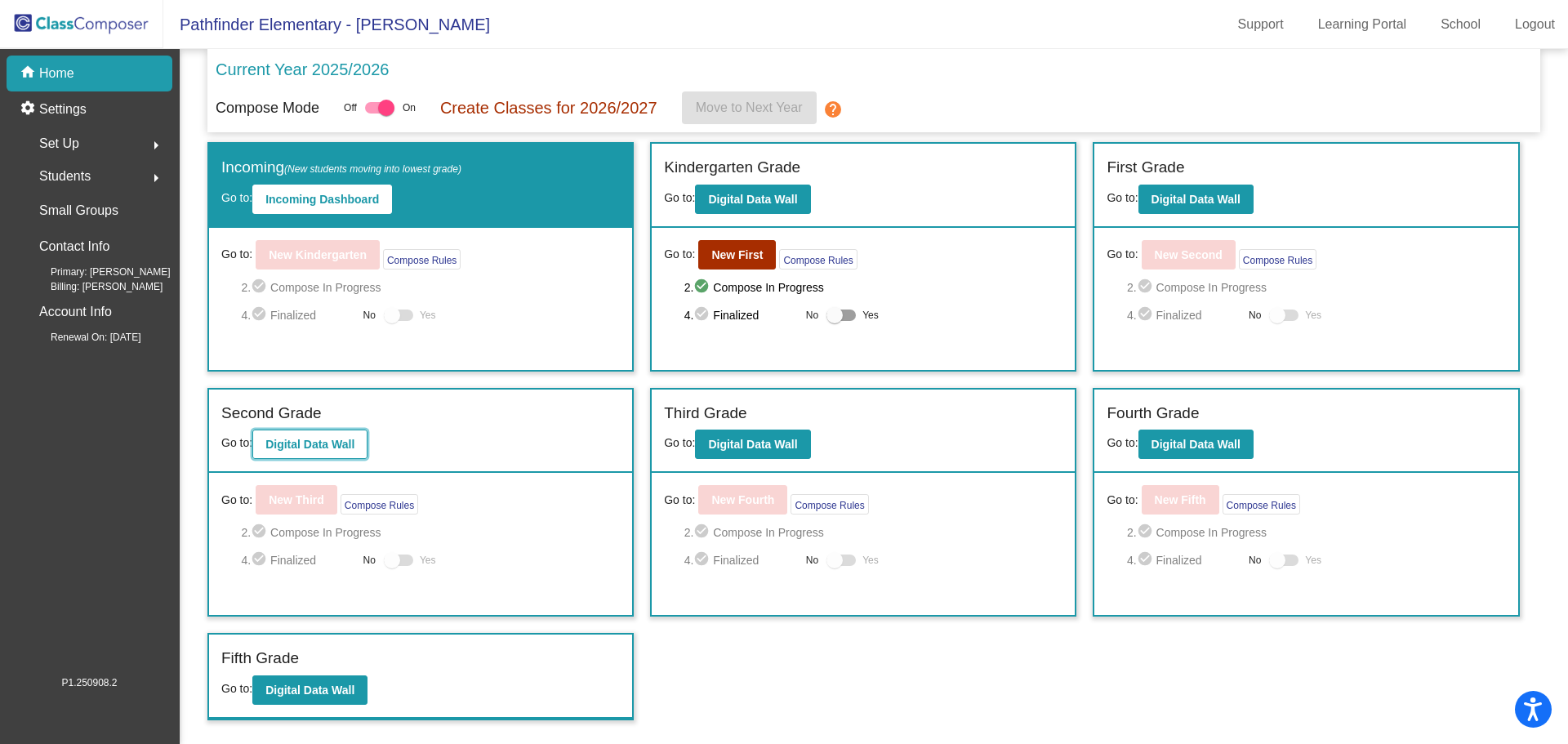
click at [325, 439] on b "Digital Data Wall" at bounding box center [310, 443] width 89 height 13
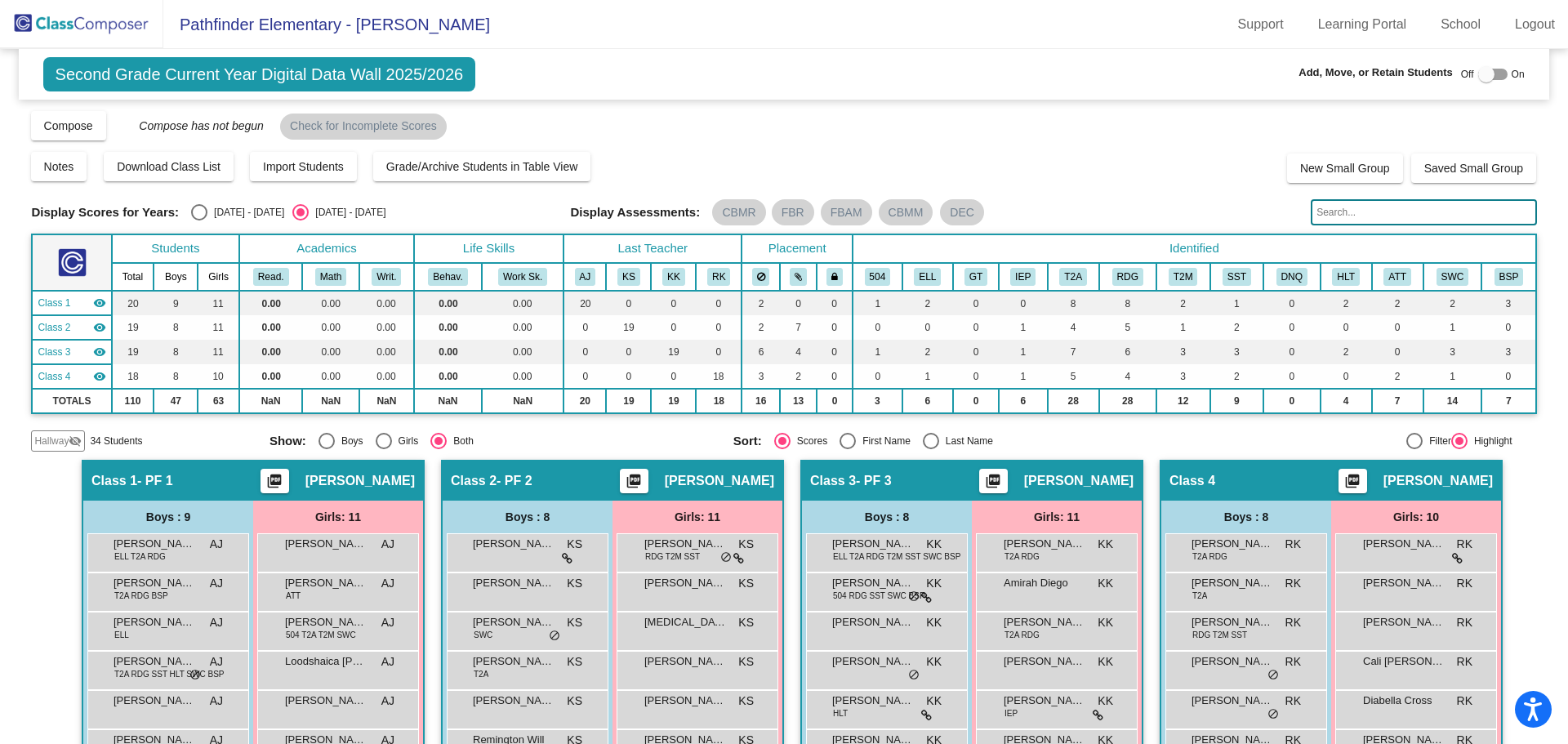
click at [43, 446] on span "Hallway" at bounding box center [51, 441] width 34 height 15
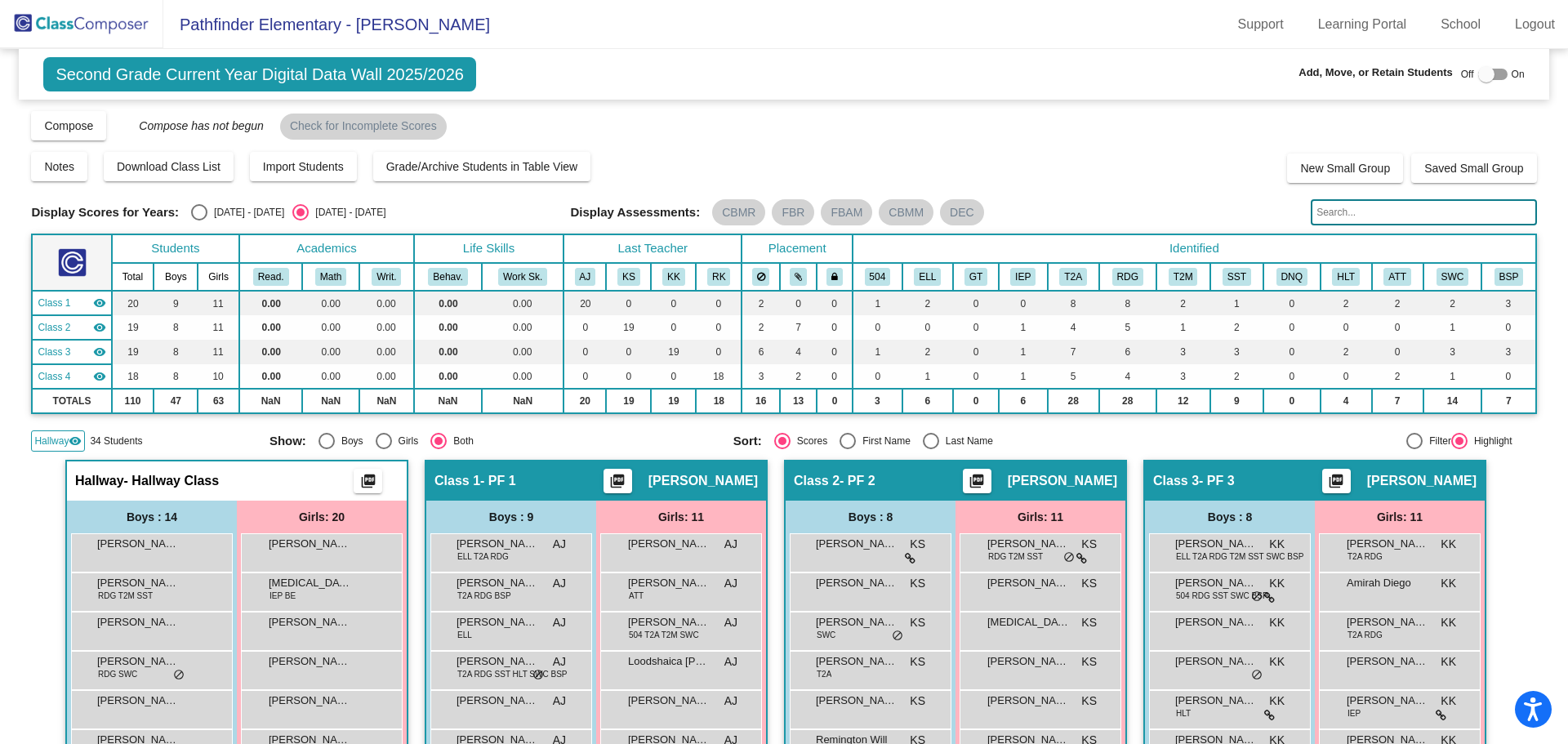
click at [1390, 202] on input "text" at bounding box center [1424, 212] width 226 height 26
type input "[PERSON_NAME]"
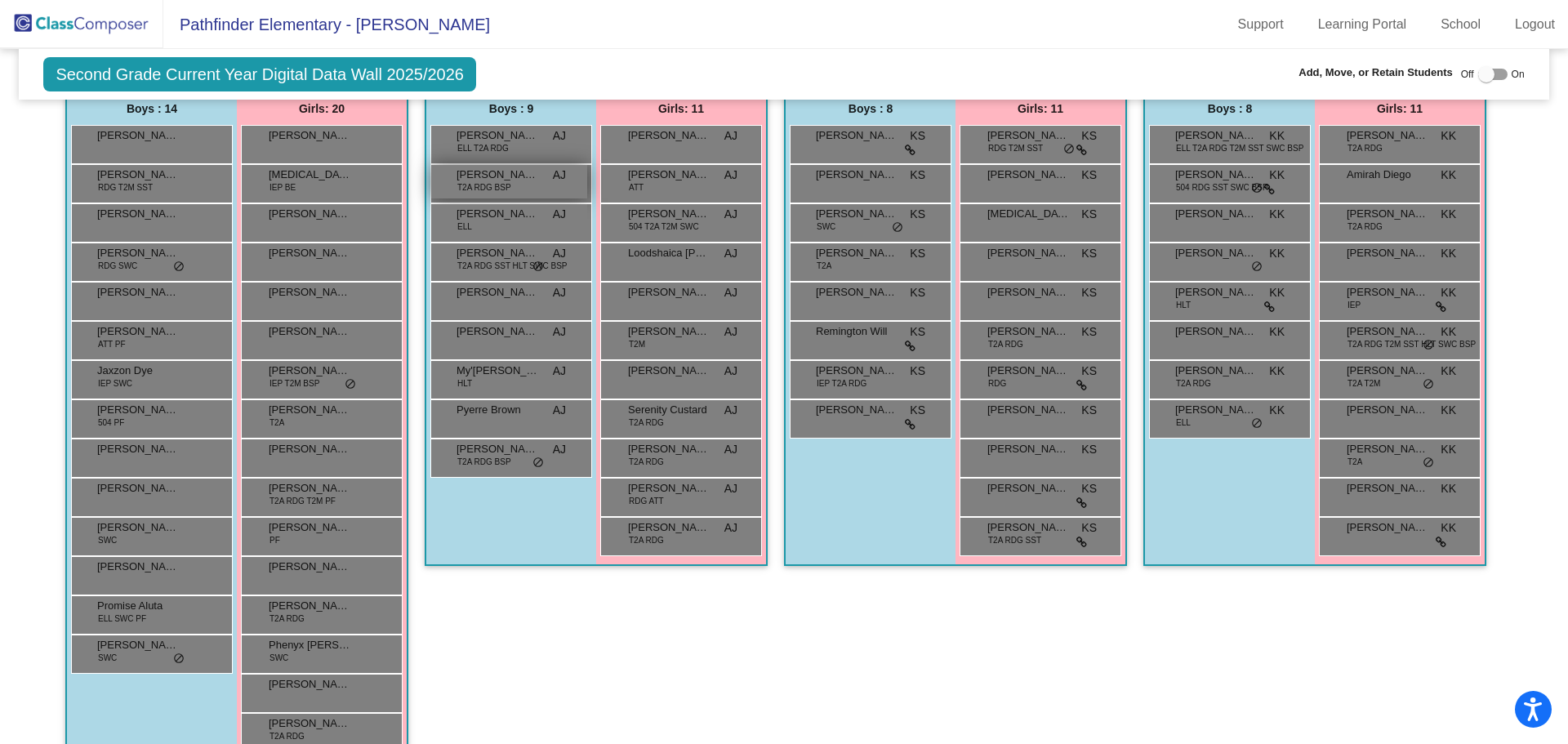
scroll to position [572, 0]
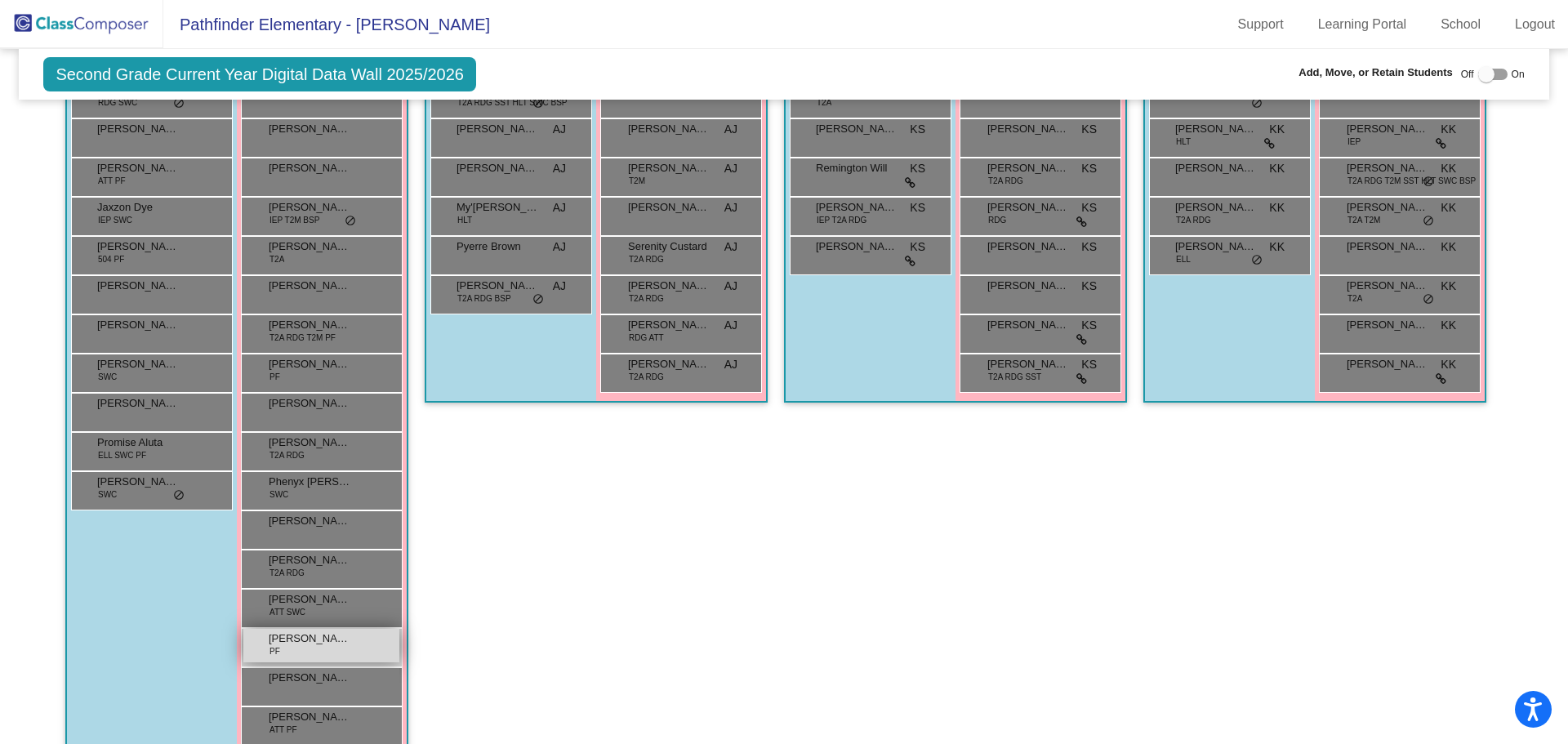
click at [327, 652] on div "[PERSON_NAME] PF lock do_not_disturb_alt" at bounding box center [321, 646] width 156 height 33
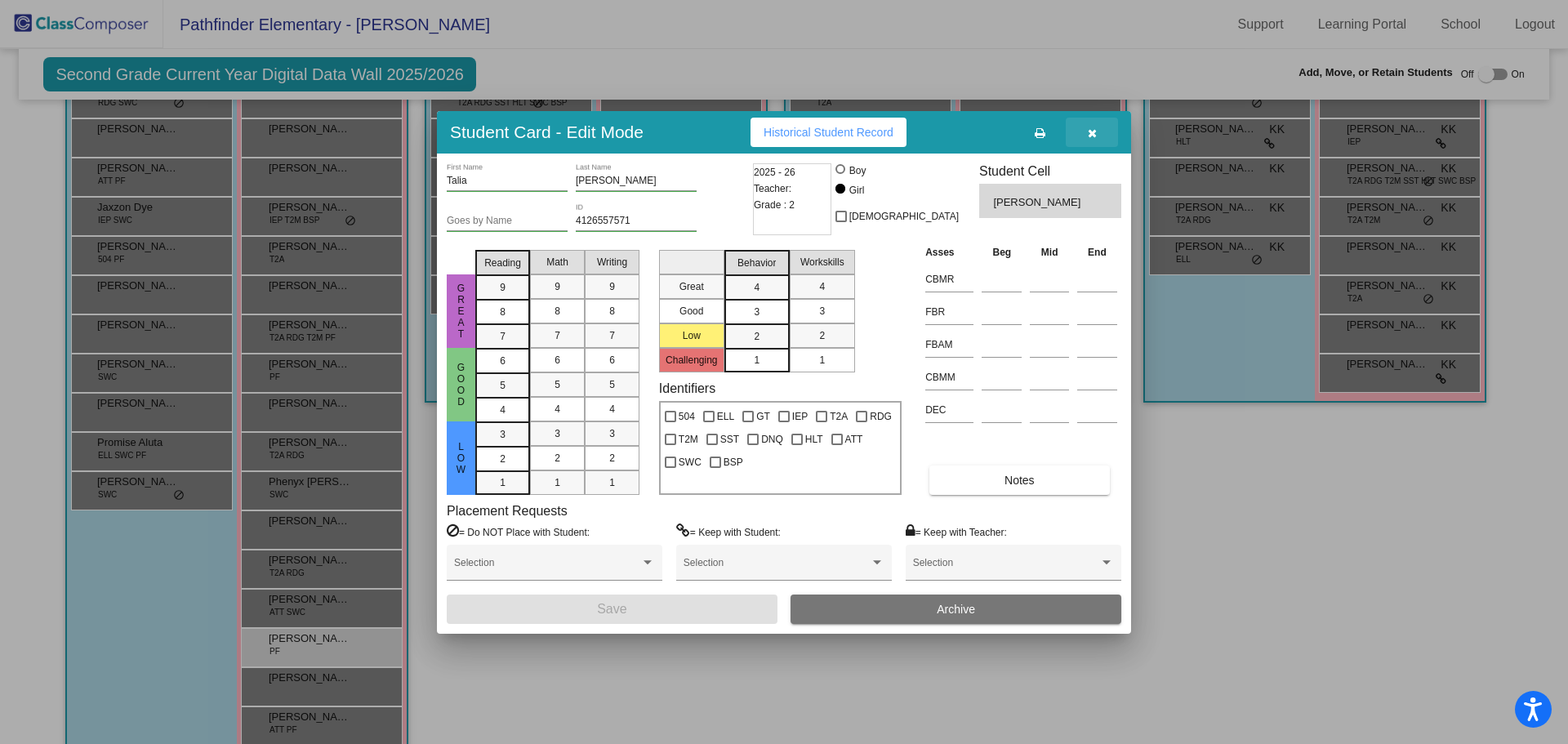
click at [1088, 130] on icon "button" at bounding box center [1092, 133] width 9 height 12
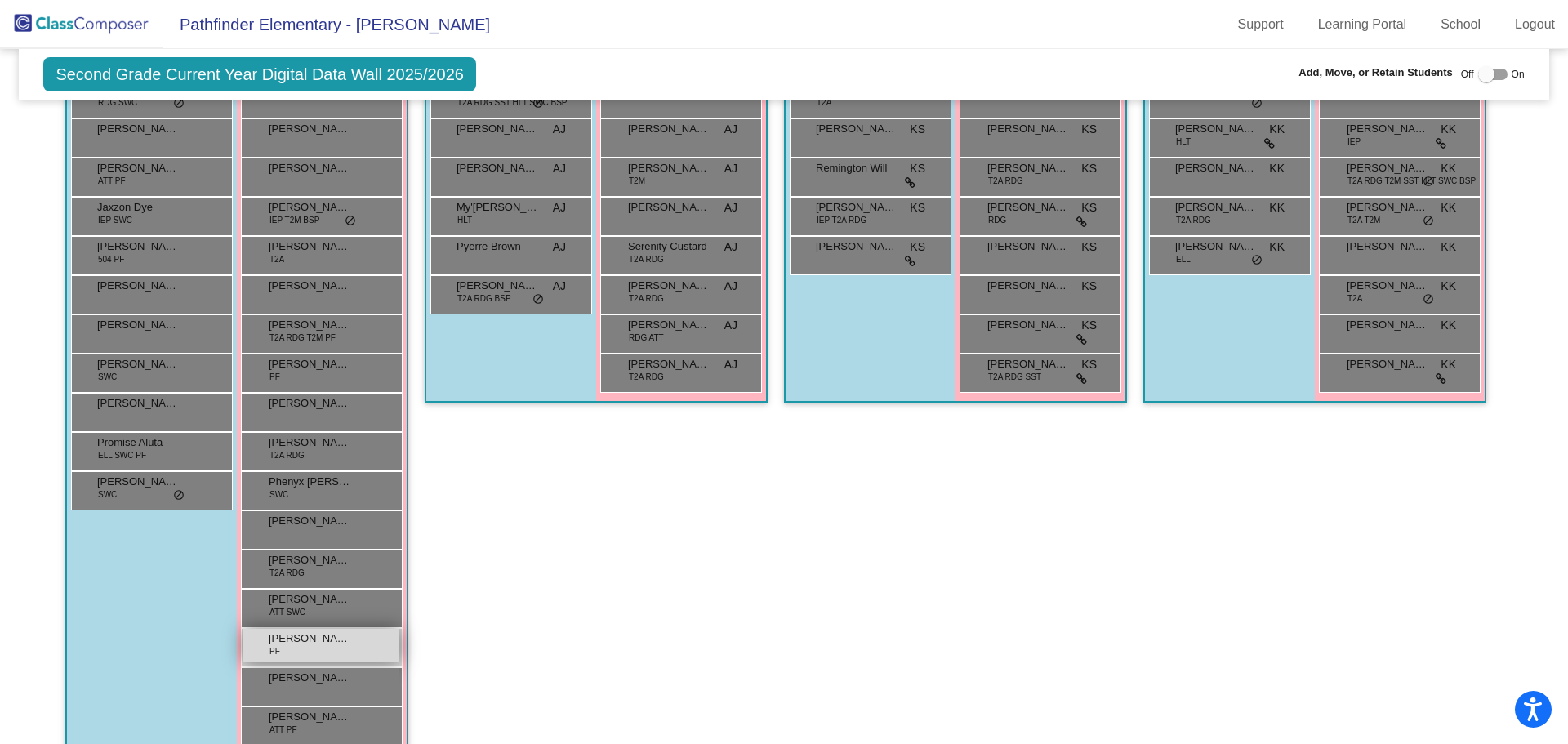
click at [365, 639] on div "[PERSON_NAME] PF lock do_not_disturb_alt" at bounding box center [321, 646] width 156 height 33
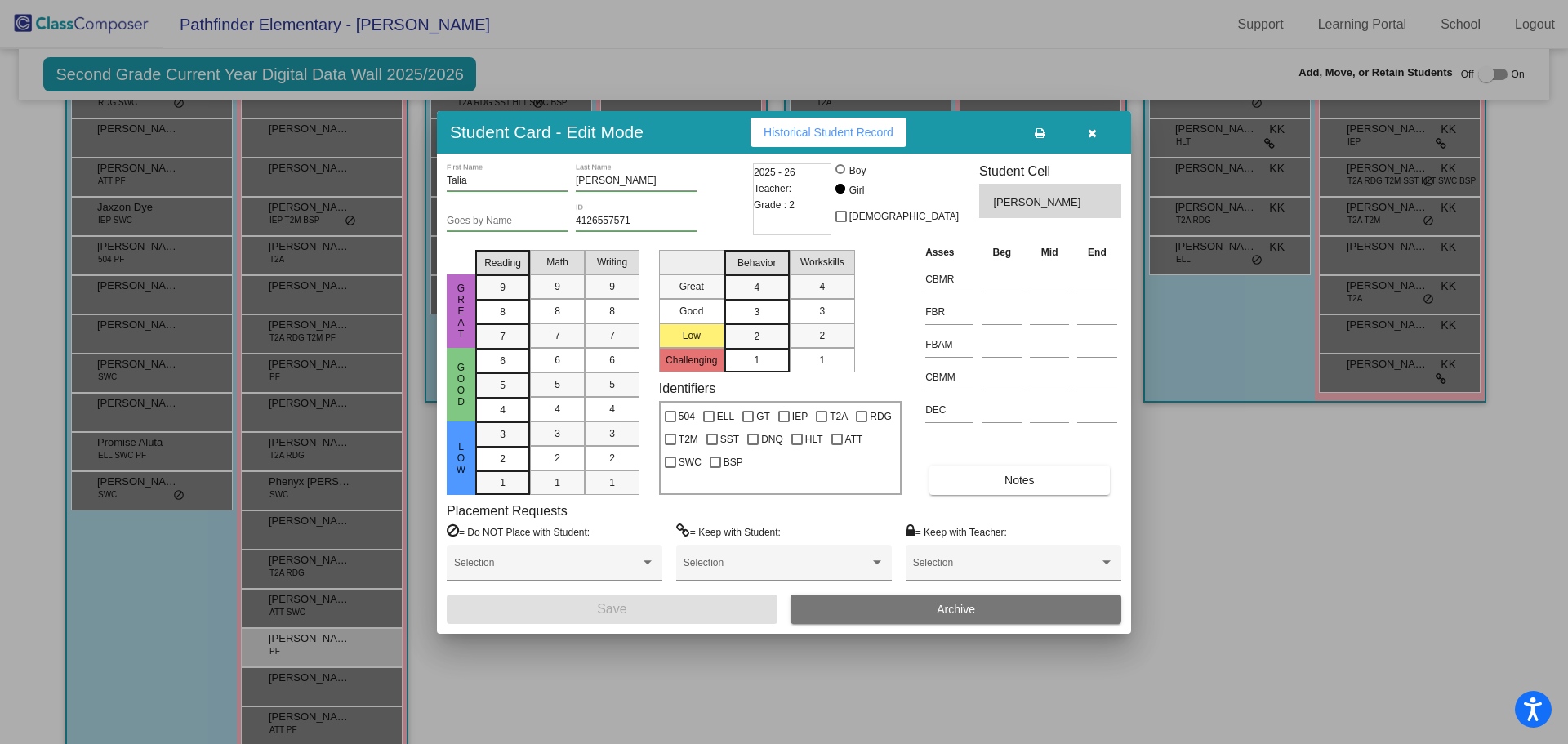
click at [831, 216] on div "2025 - 26 Teacher: Grade : 2" at bounding box center [792, 199] width 79 height 72
click at [797, 208] on div "2025 - 26 Teacher: Grade : 2" at bounding box center [792, 199] width 79 height 72
click at [795, 206] on span "Grade : 2" at bounding box center [775, 204] width 41 height 17
click at [791, 203] on span "Grade : 2" at bounding box center [775, 204] width 41 height 17
click at [1096, 127] on icon "button" at bounding box center [1092, 133] width 9 height 12
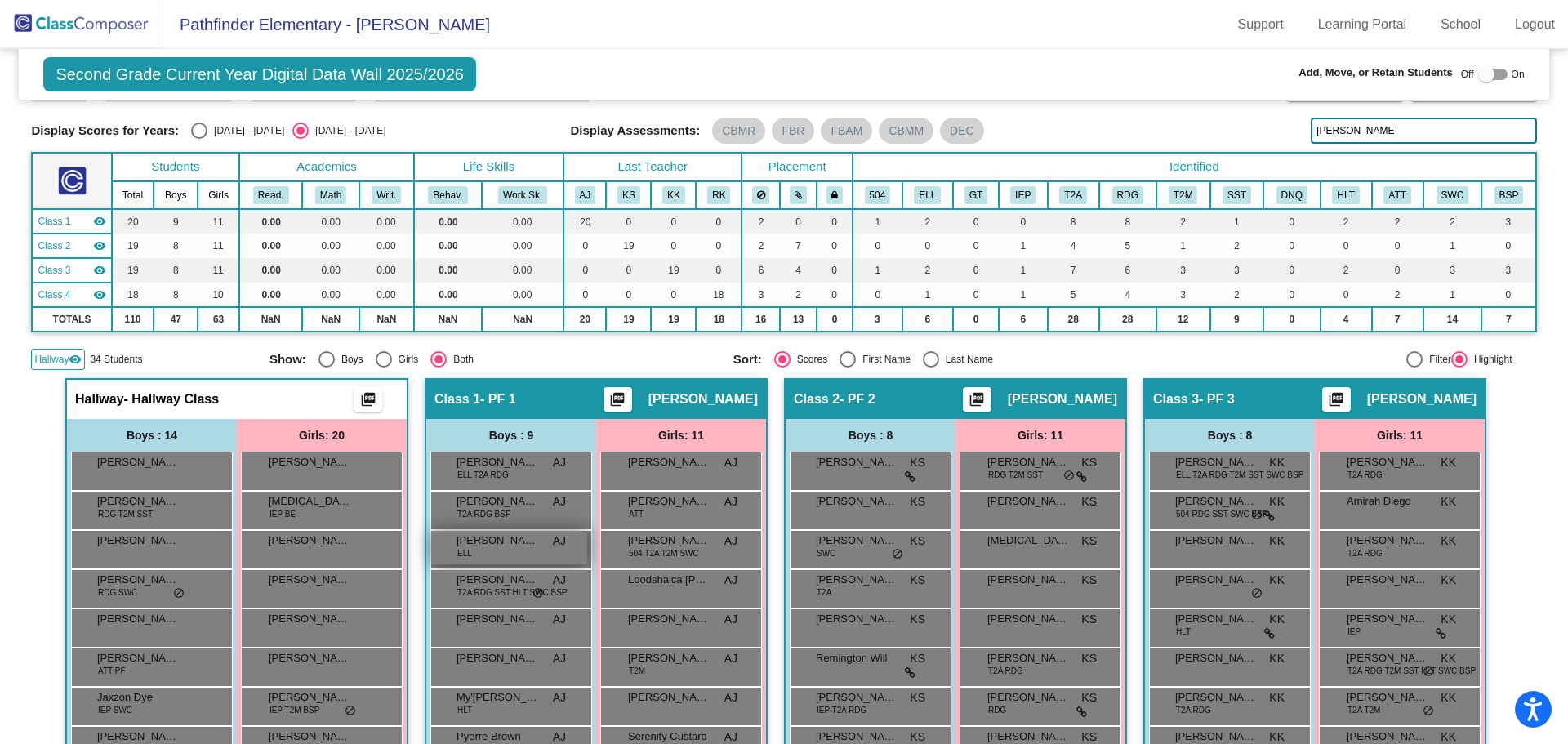
scroll to position [0, 0]
